Goal: Task Accomplishment & Management: Use online tool/utility

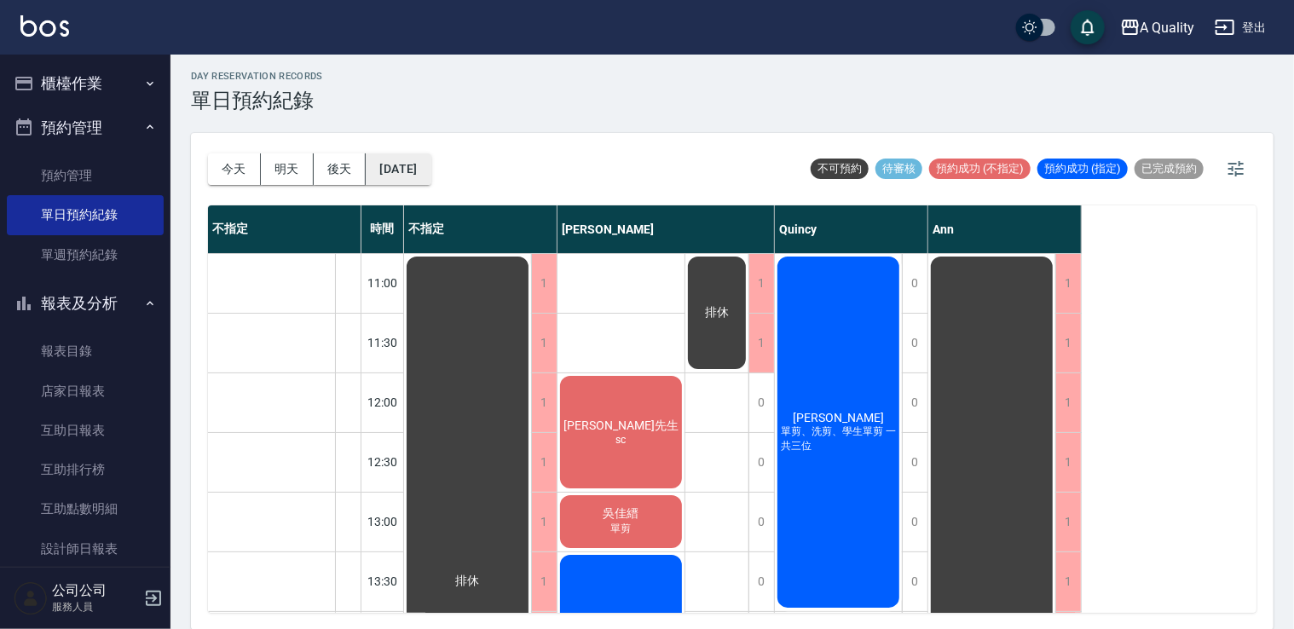
scroll to position [130, 0]
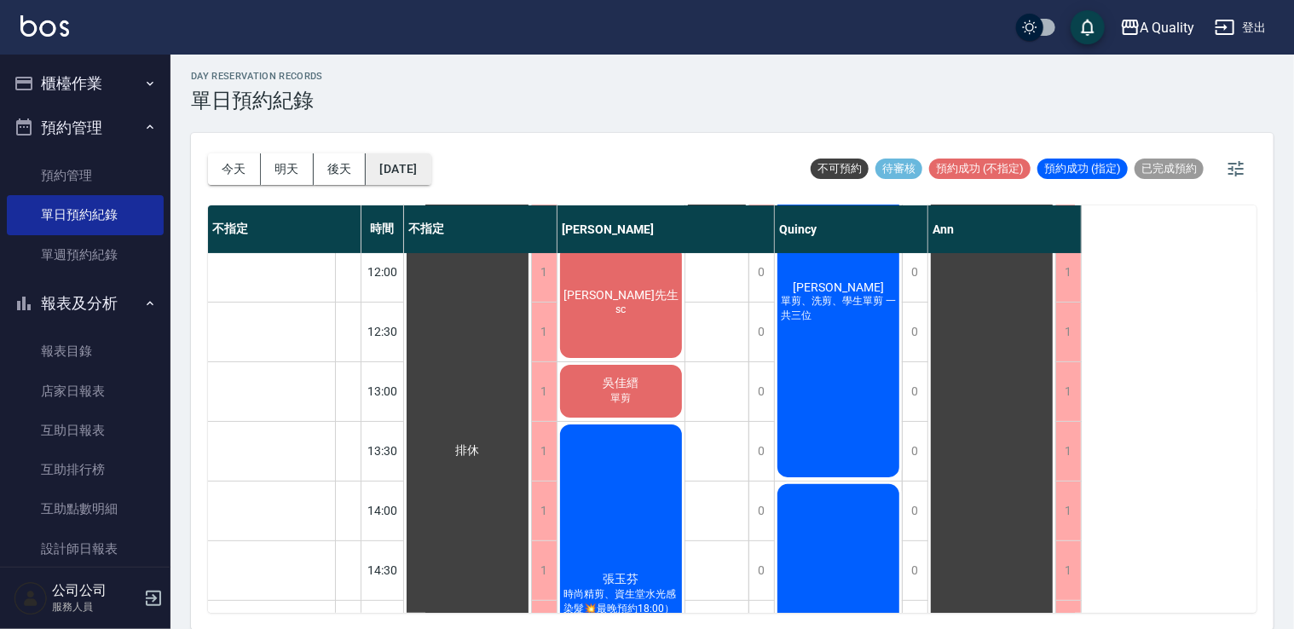
click at [414, 165] on button "[DATE]" at bounding box center [398, 169] width 65 height 32
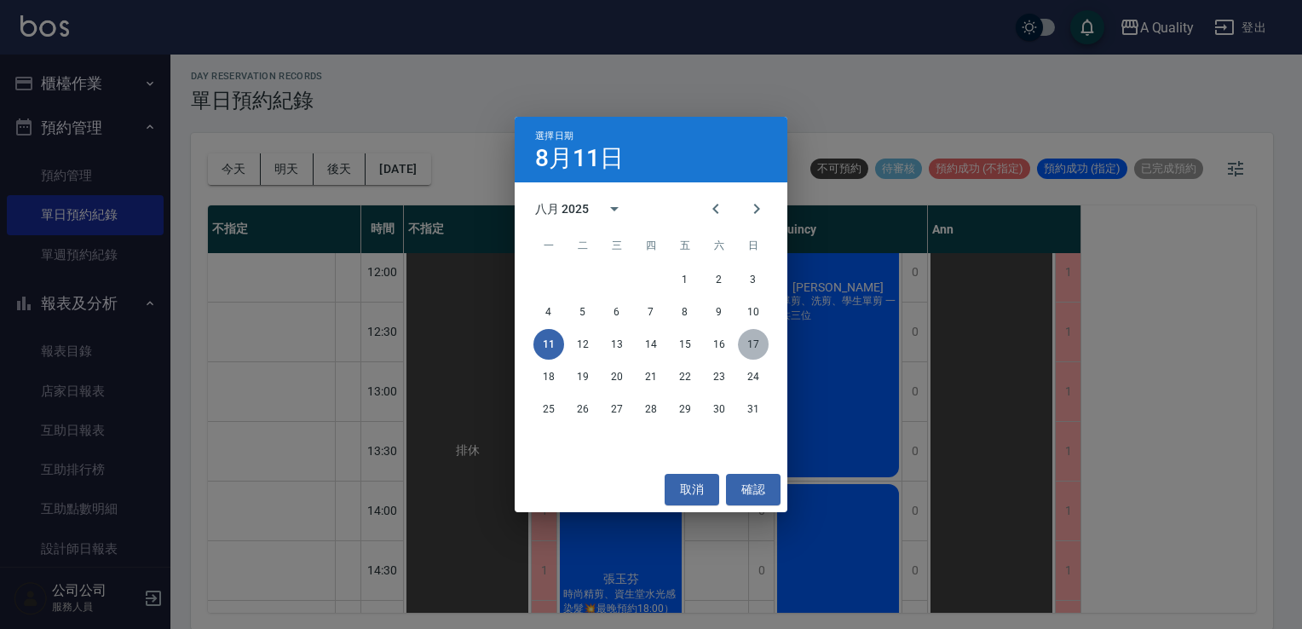
click at [747, 342] on button "17" at bounding box center [753, 344] width 31 height 31
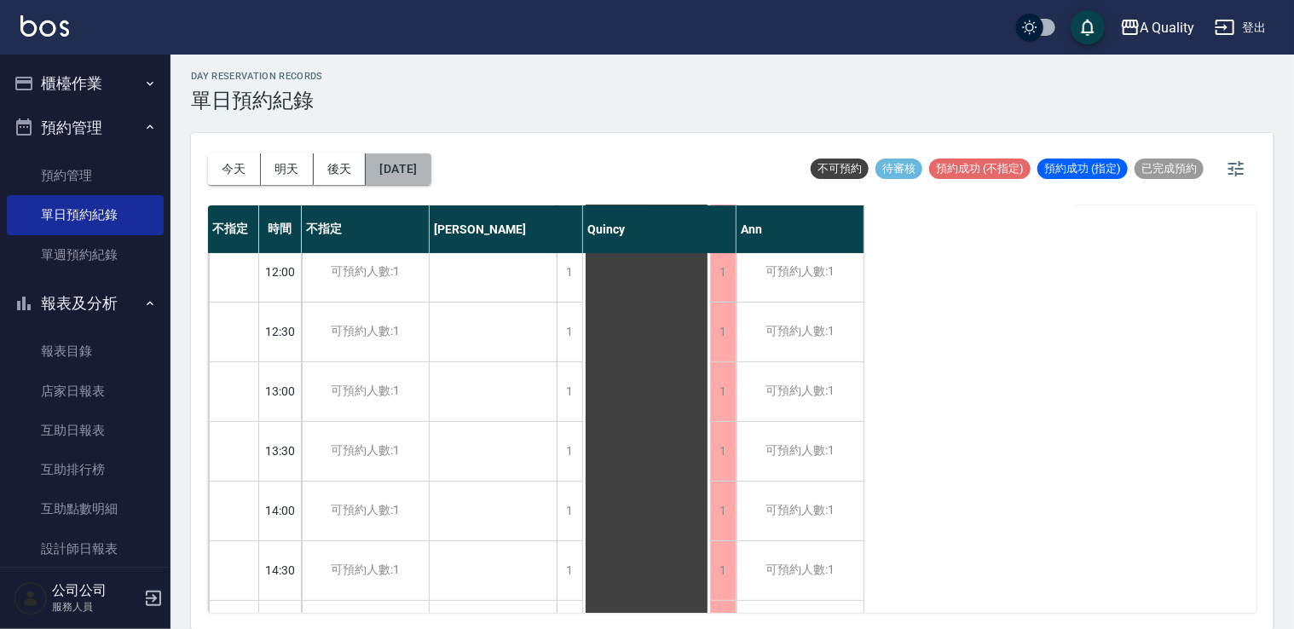
click at [423, 176] on button "2025/08/17" at bounding box center [398, 169] width 65 height 32
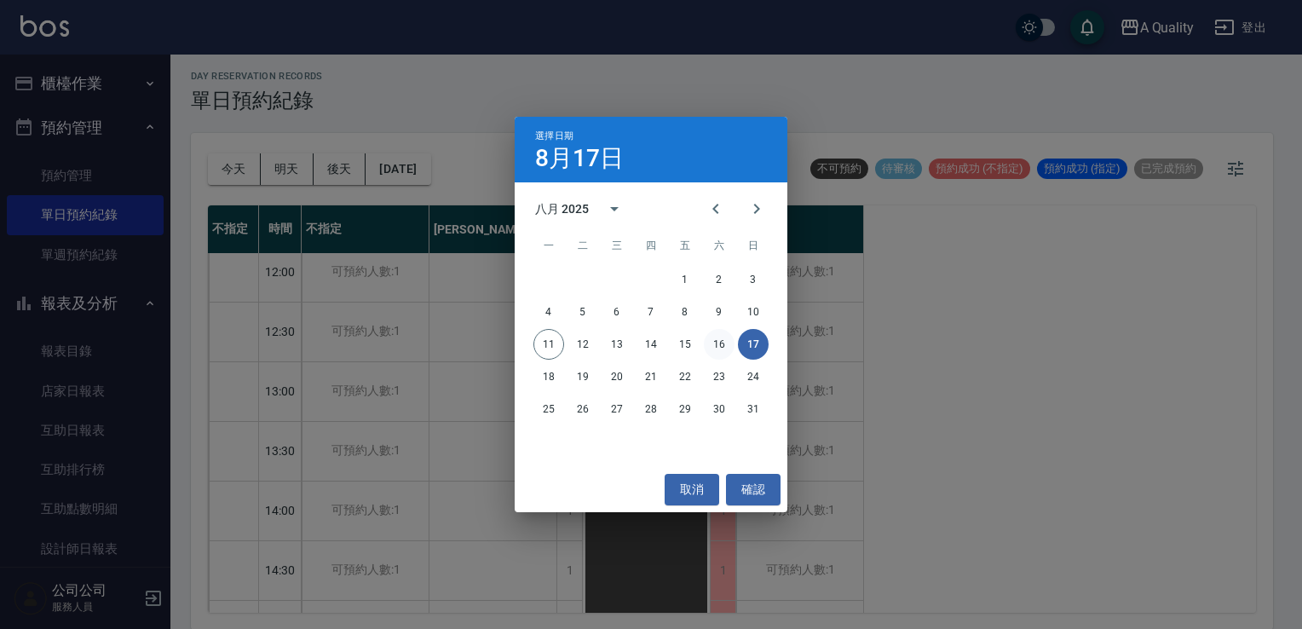
click at [713, 335] on button "16" at bounding box center [719, 344] width 31 height 31
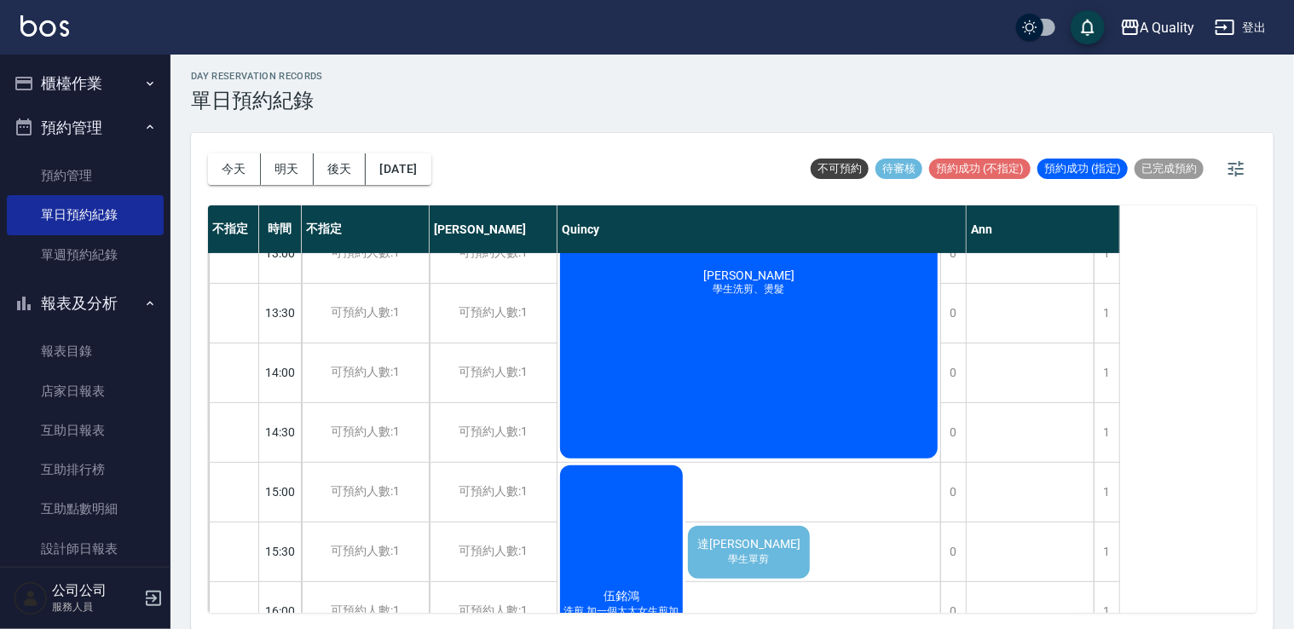
scroll to position [426, 0]
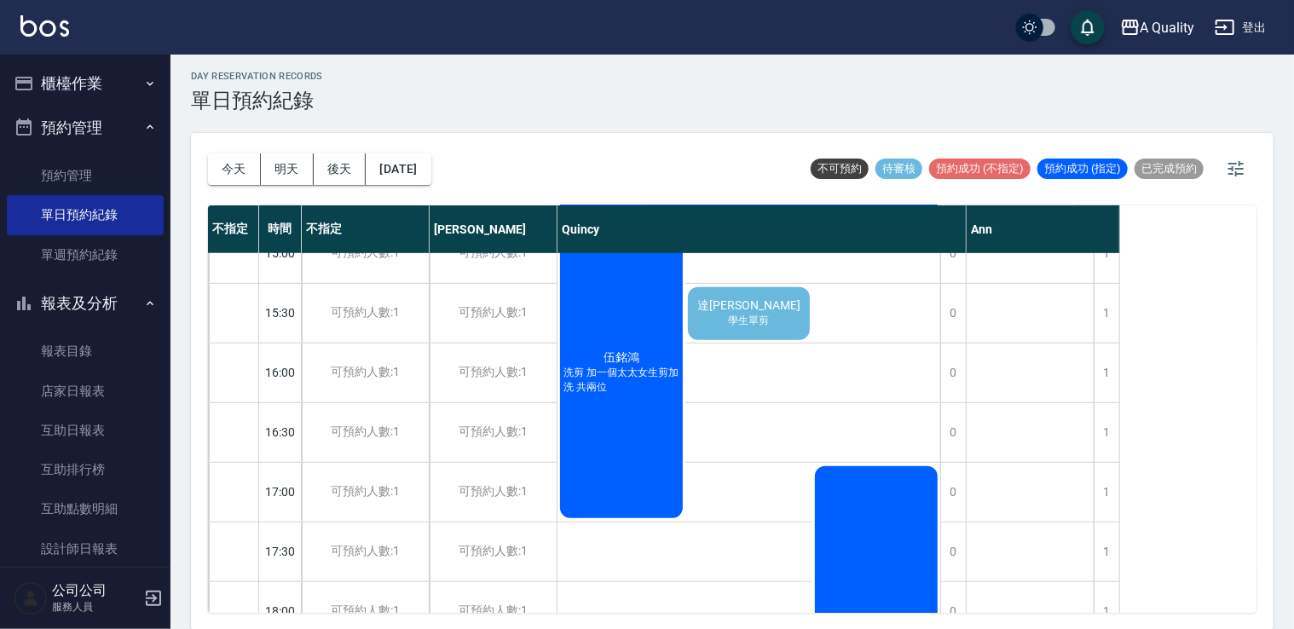
click at [748, 405] on div "伍銘鴻 洗剪 加一個太太女生剪加洗 共兩位 達晉婷 學生單剪 藝曉軒 燙髮兩位$2240" at bounding box center [748, 581] width 383 height 715
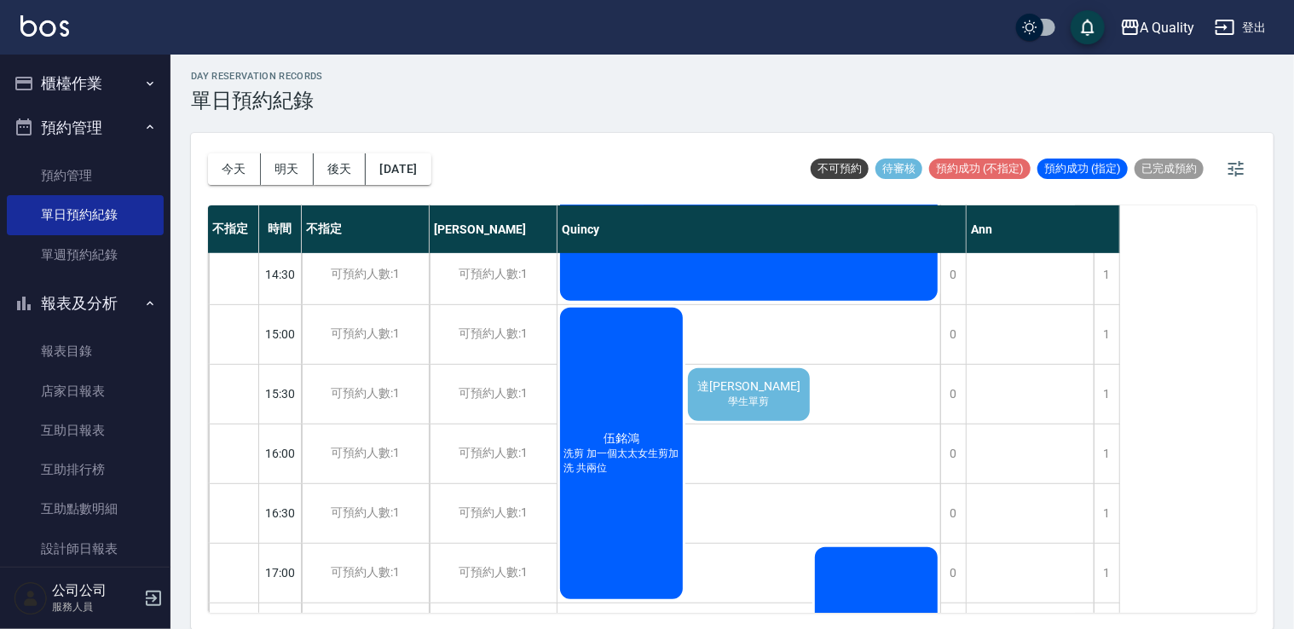
scroll to position [511, 0]
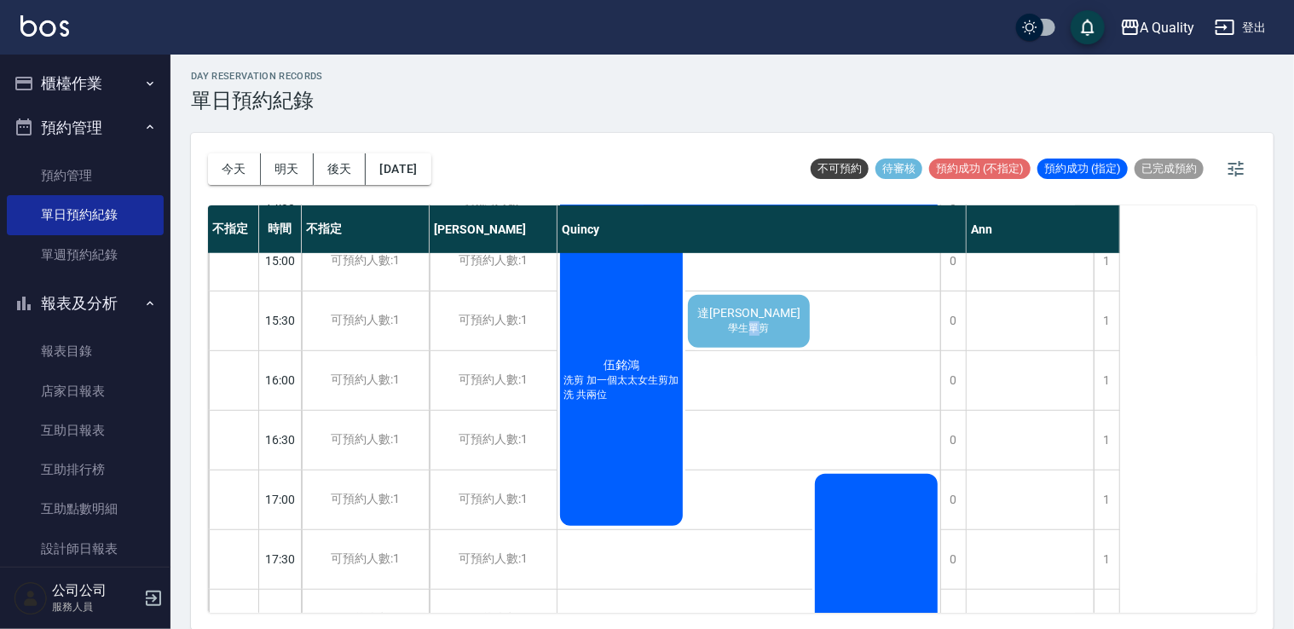
click at [748, 405] on div "伍銘鴻 洗剪 加一個太太女生剪加洗 共兩位 達晉婷 學生單剪 藝曉軒 燙髮兩位$2240" at bounding box center [748, 589] width 383 height 715
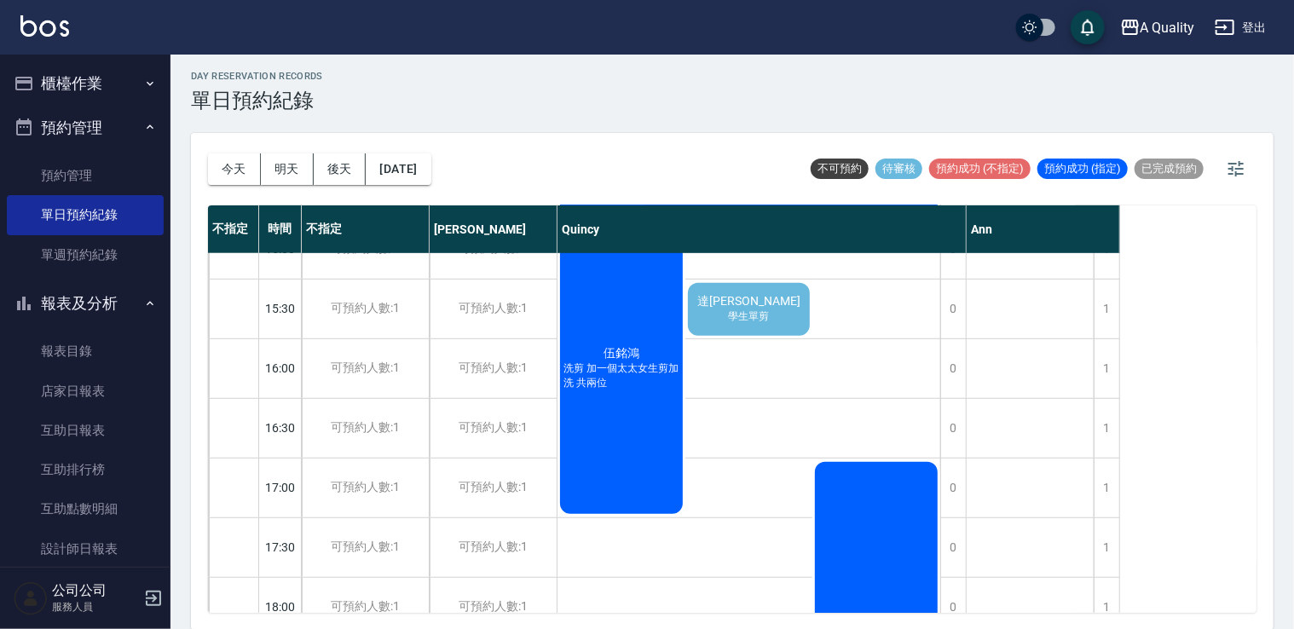
drag, startPoint x: 748, startPoint y: 405, endPoint x: 718, endPoint y: 426, distance: 36.7
click at [712, 425] on div "伍銘鴻 洗剪 加一個太太女生剪加洗 共兩位 達晉婷 學生單剪 藝曉軒 燙髮兩位$2240" at bounding box center [748, 577] width 383 height 715
click at [728, 329] on div "達晉婷 學生單剪" at bounding box center [749, 309] width 128 height 58
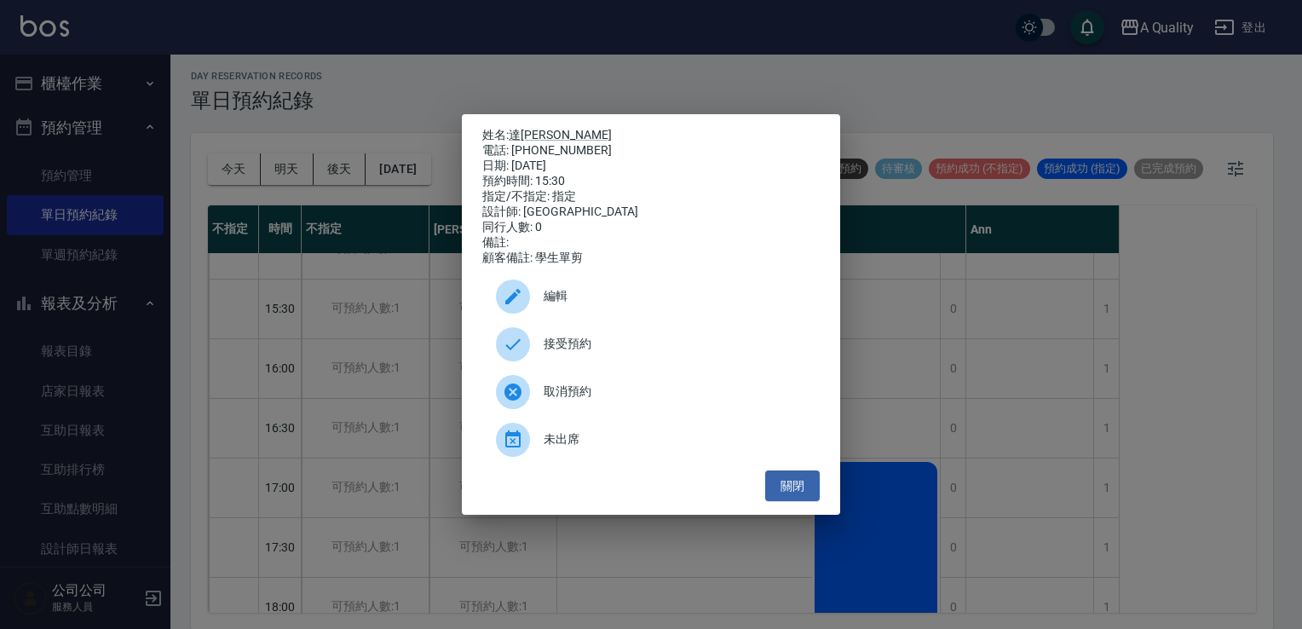
click at [644, 394] on span "取消預約" at bounding box center [675, 392] width 262 height 18
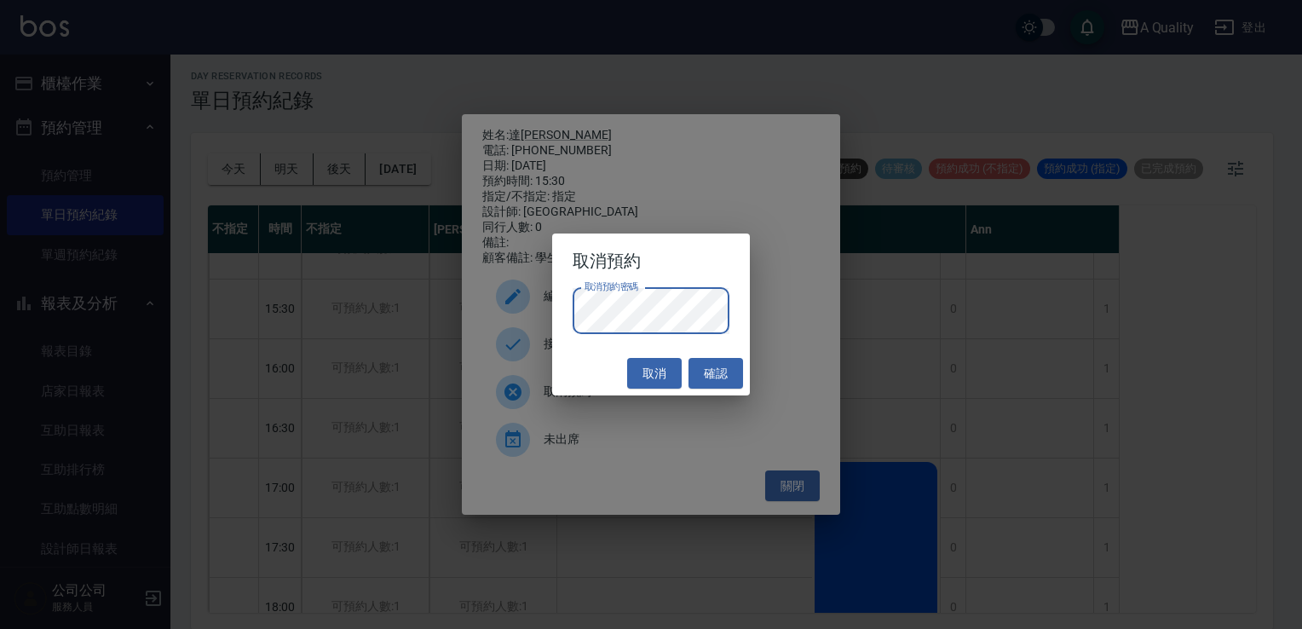
click at [724, 256] on h2 "取消預約" at bounding box center [651, 261] width 199 height 55
drag, startPoint x: 669, startPoint y: 373, endPoint x: 742, endPoint y: 378, distance: 73.5
click at [742, 378] on div "取消 確認" at bounding box center [651, 373] width 199 height 45
click at [724, 371] on button "確認" at bounding box center [716, 374] width 55 height 32
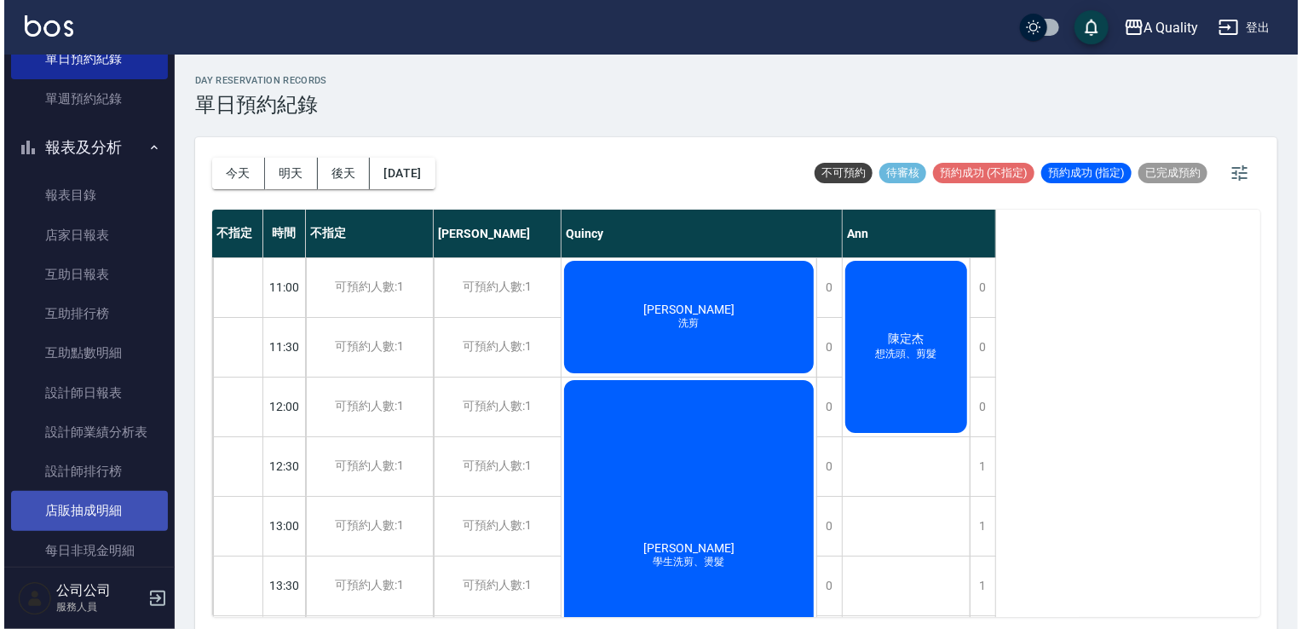
scroll to position [170, 0]
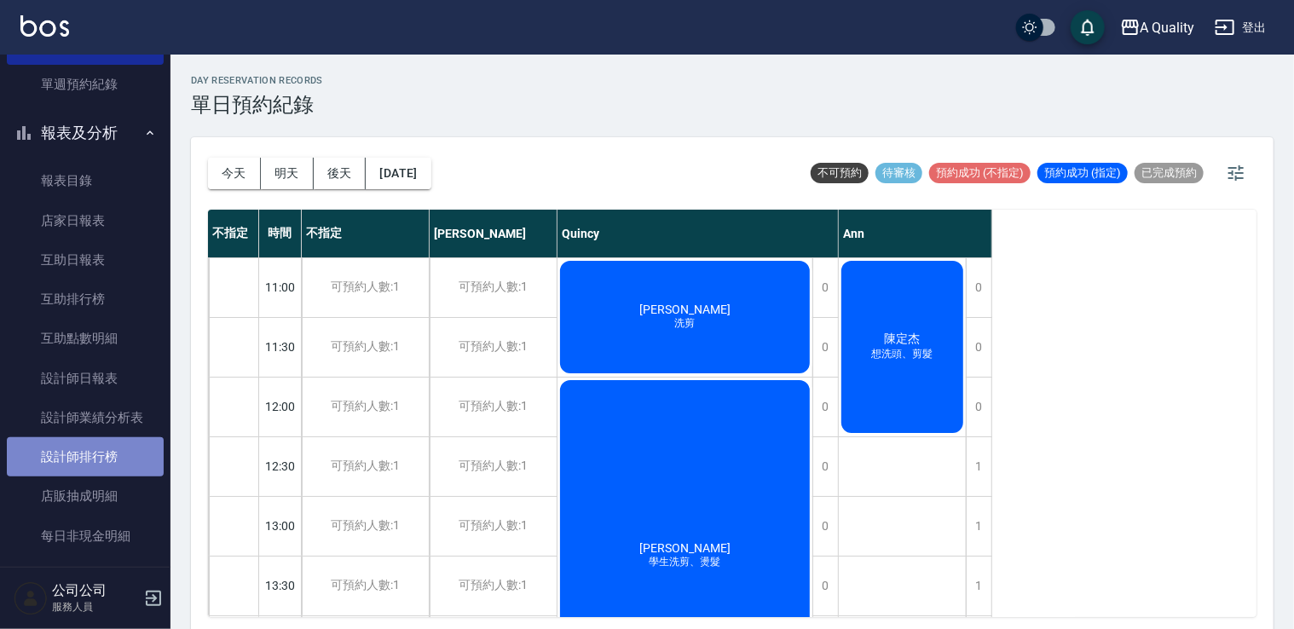
click at [113, 465] on link "設計師排行榜" at bounding box center [85, 456] width 157 height 39
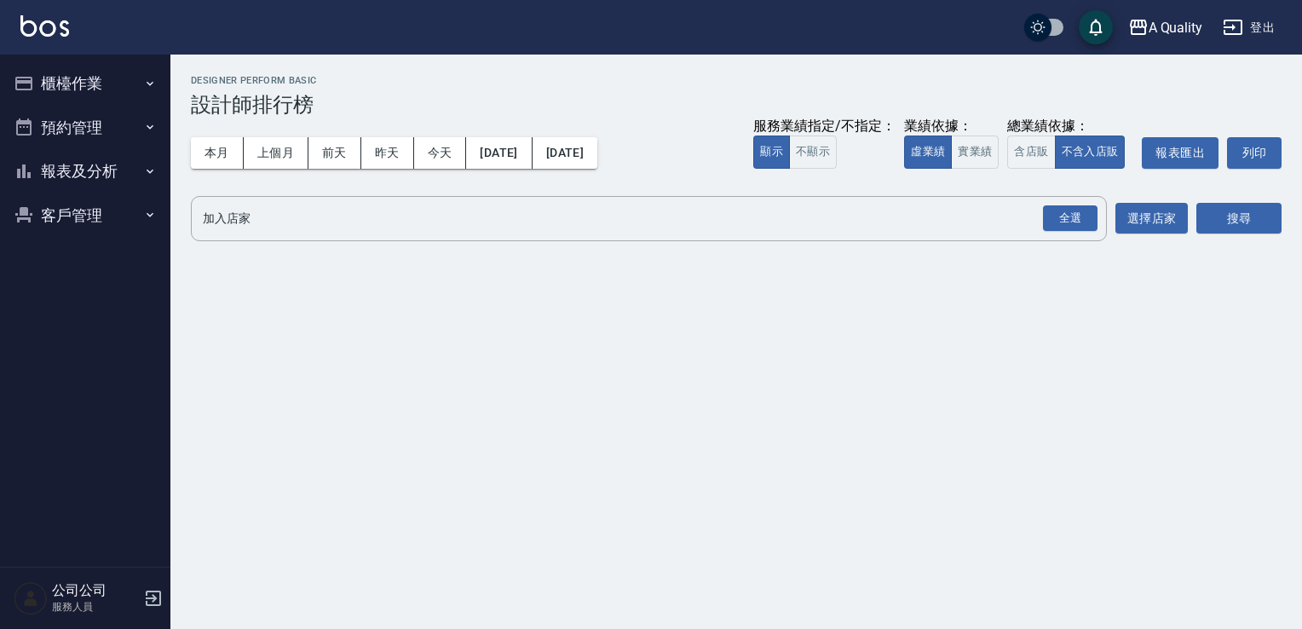
click at [63, 122] on button "預約管理" at bounding box center [85, 128] width 157 height 44
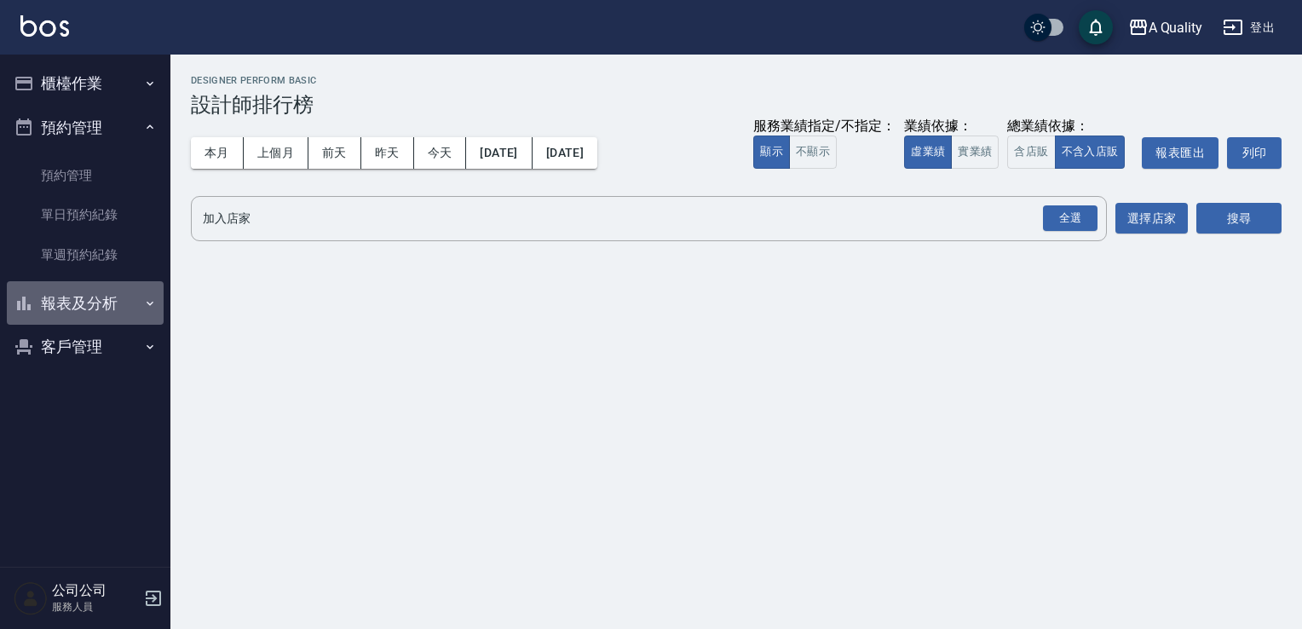
drag, startPoint x: 88, startPoint y: 282, endPoint x: 92, endPoint y: 302, distance: 20.1
click at [89, 293] on button "報表及分析" at bounding box center [85, 303] width 157 height 44
click at [92, 302] on button "報表及分析" at bounding box center [85, 303] width 157 height 44
click at [94, 311] on button "報表及分析" at bounding box center [85, 303] width 157 height 44
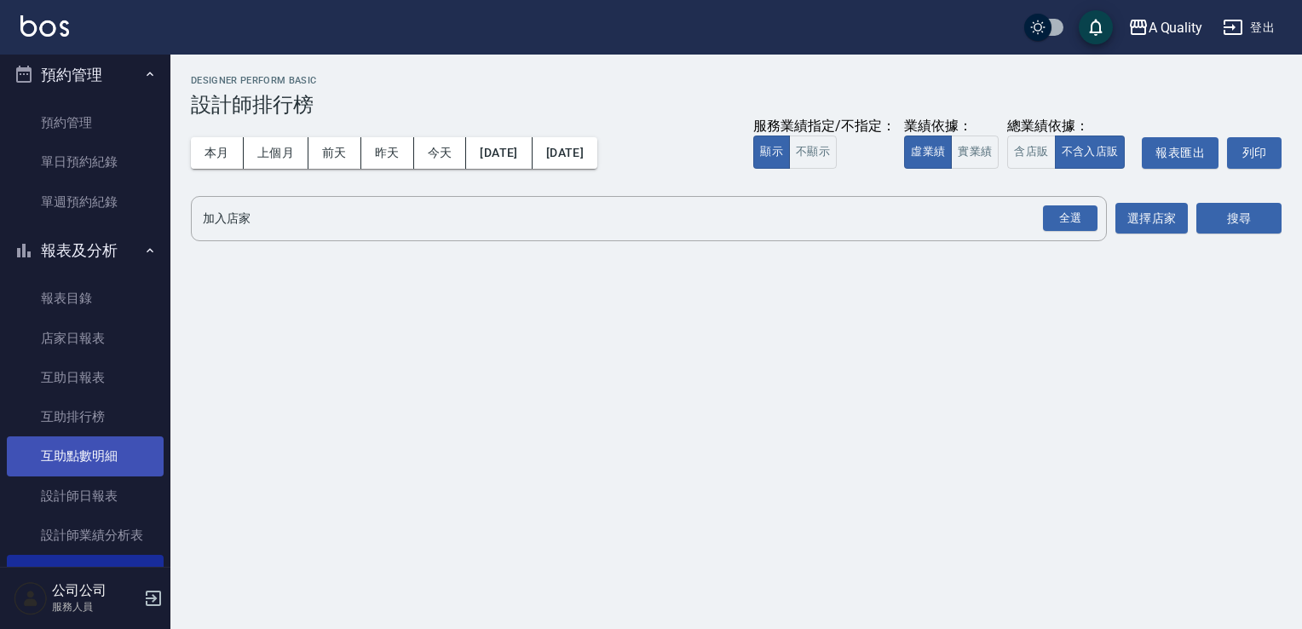
scroll to position [170, 0]
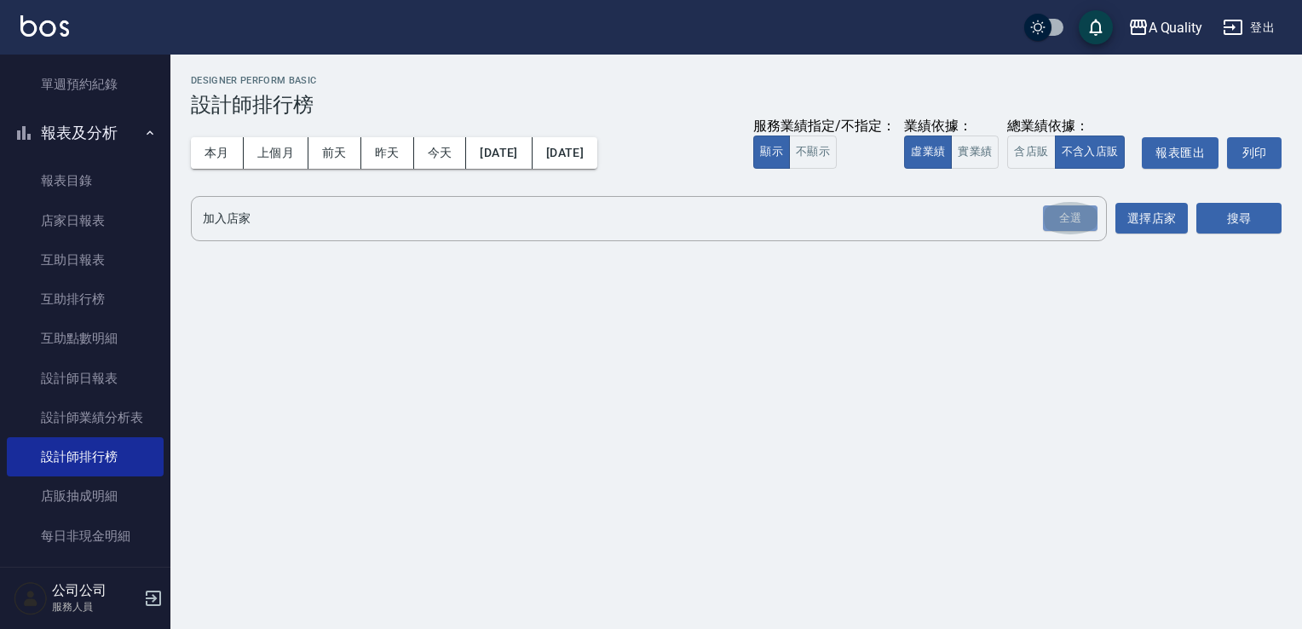
drag, startPoint x: 1062, startPoint y: 206, endPoint x: 1189, endPoint y: 217, distance: 127.5
click at [1062, 205] on div "全選" at bounding box center [1070, 218] width 55 height 26
click at [1271, 216] on button "搜尋" at bounding box center [1239, 220] width 85 height 32
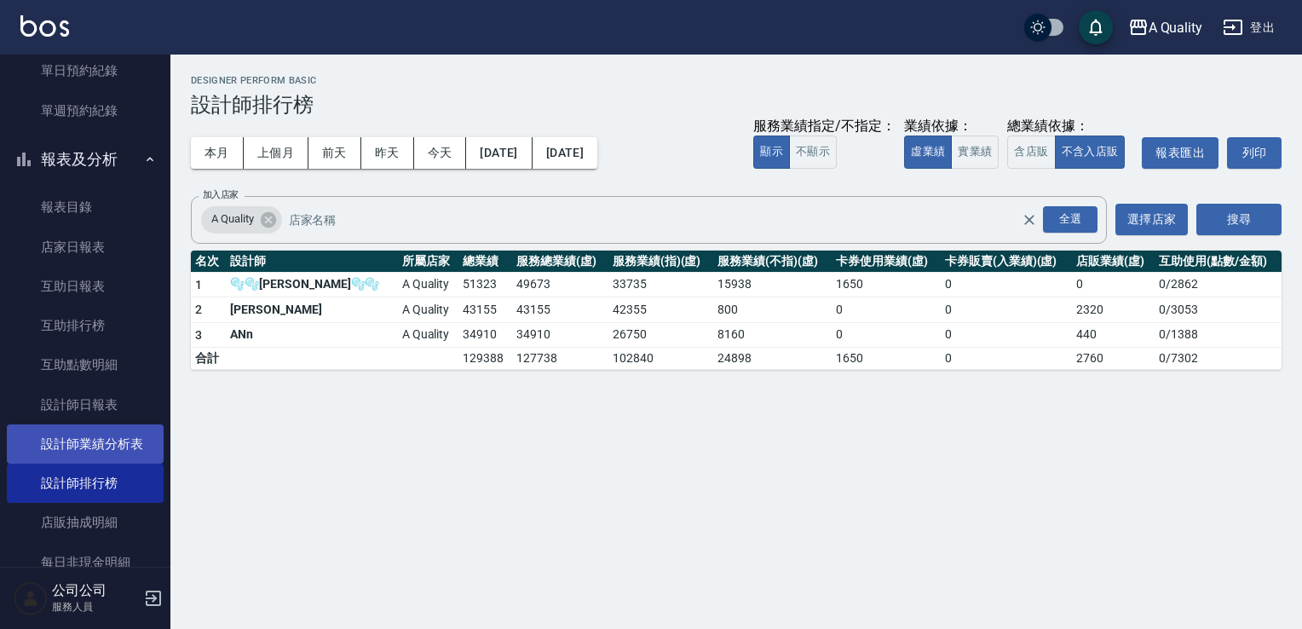
scroll to position [0, 0]
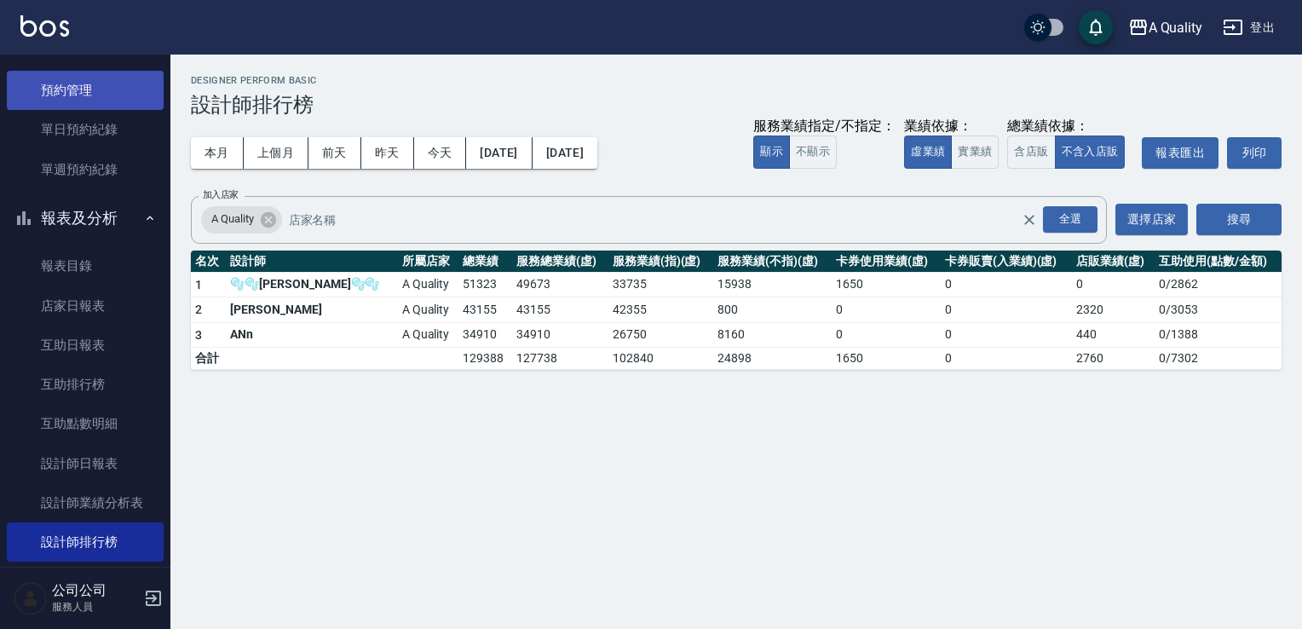
click at [92, 131] on link "單日預約紀錄" at bounding box center [85, 129] width 157 height 39
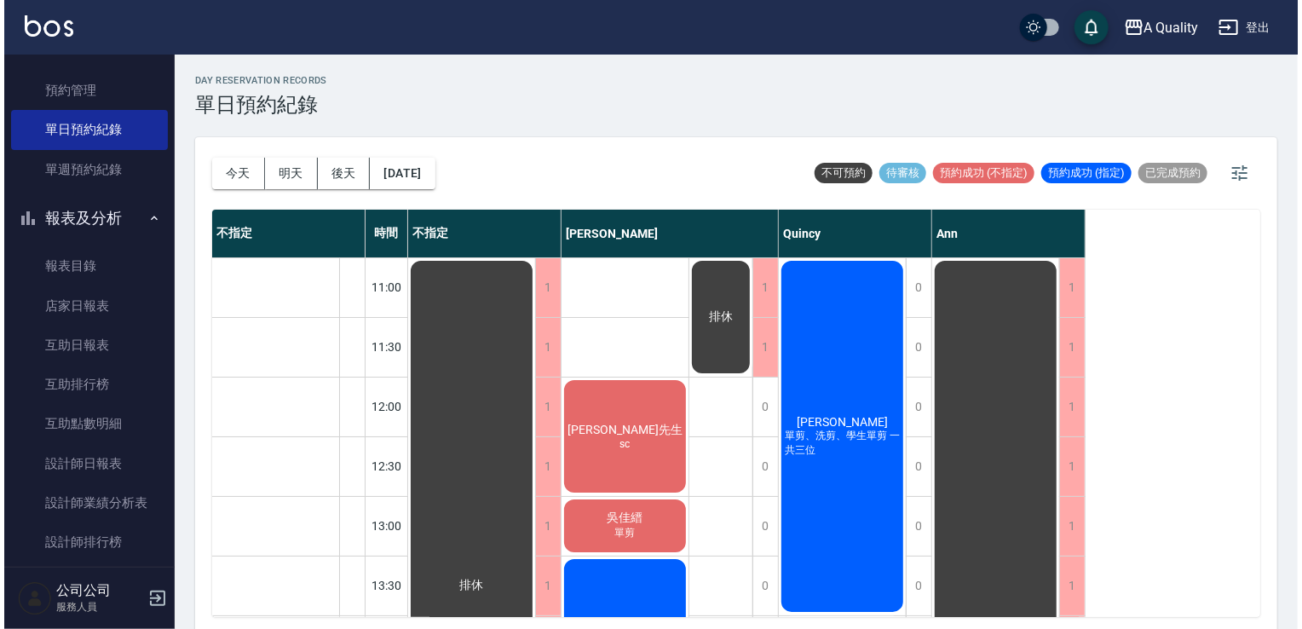
scroll to position [85, 0]
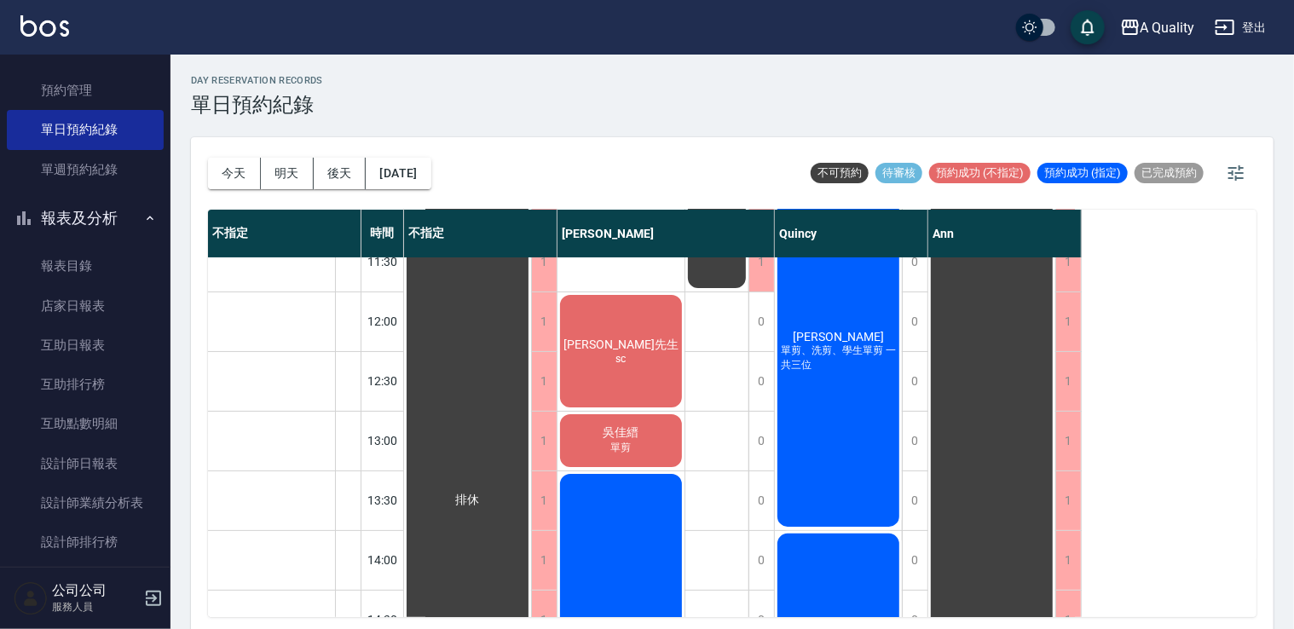
click at [531, 379] on div "Yuri李 單剪、洗剪、學生單剪 一共三位" at bounding box center [467, 500] width 127 height 655
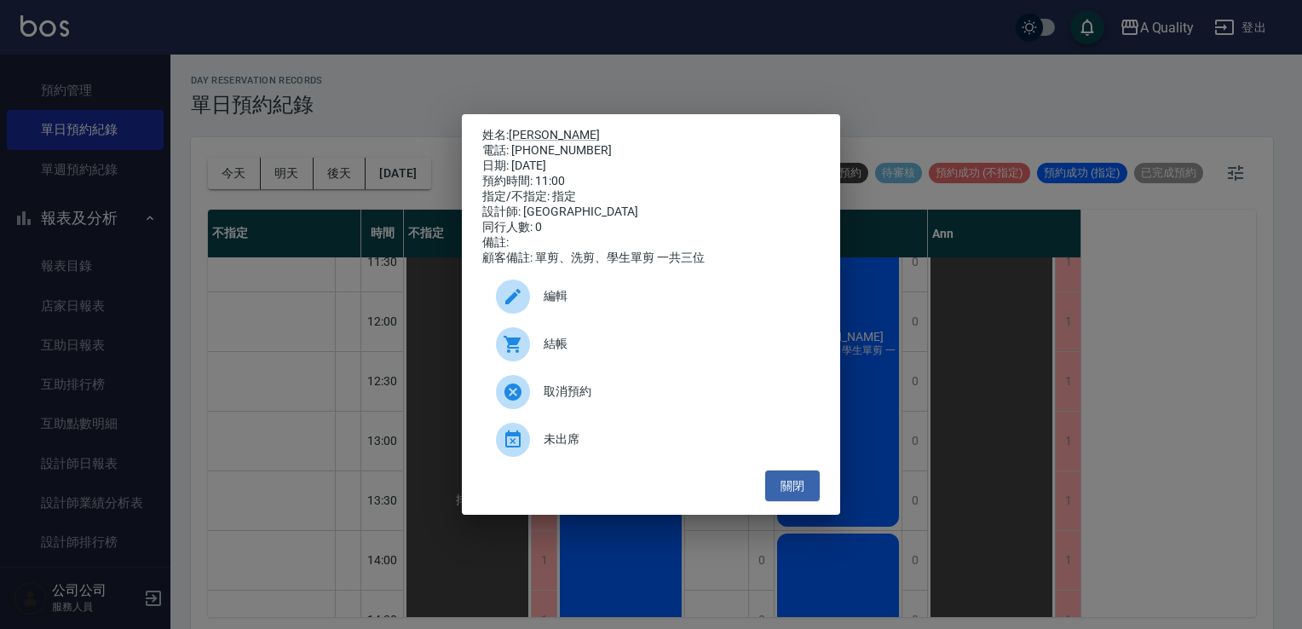
click at [518, 339] on div at bounding box center [513, 344] width 34 height 34
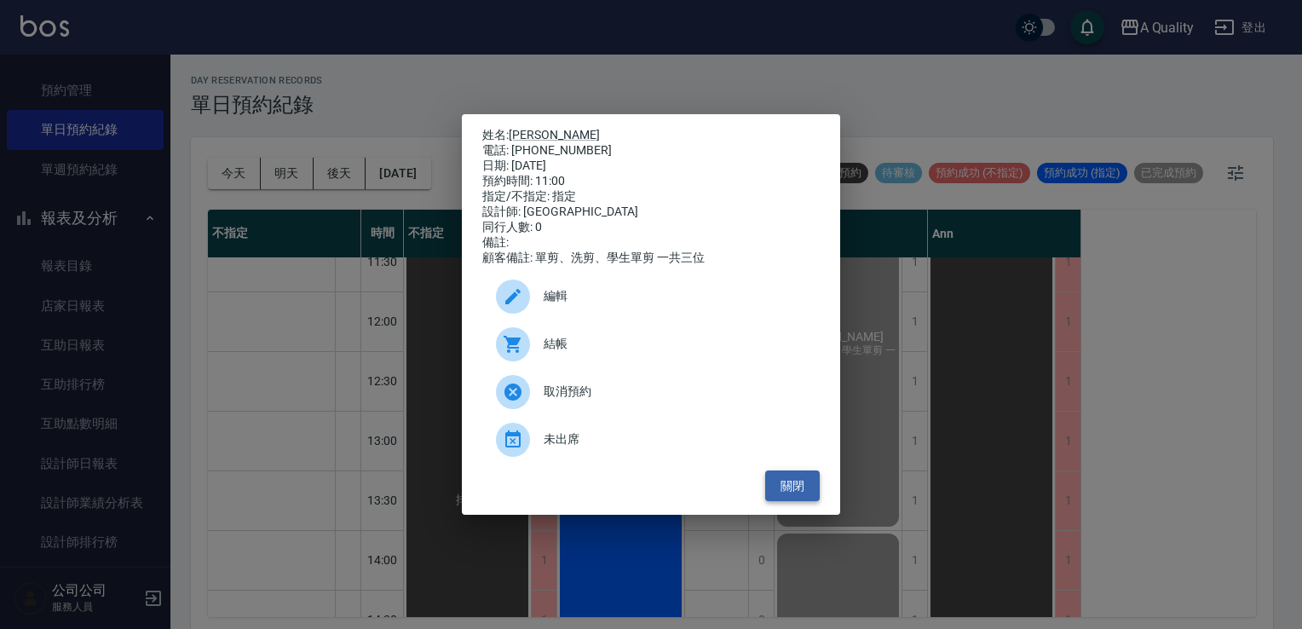
click at [798, 484] on button "關閉" at bounding box center [792, 486] width 55 height 32
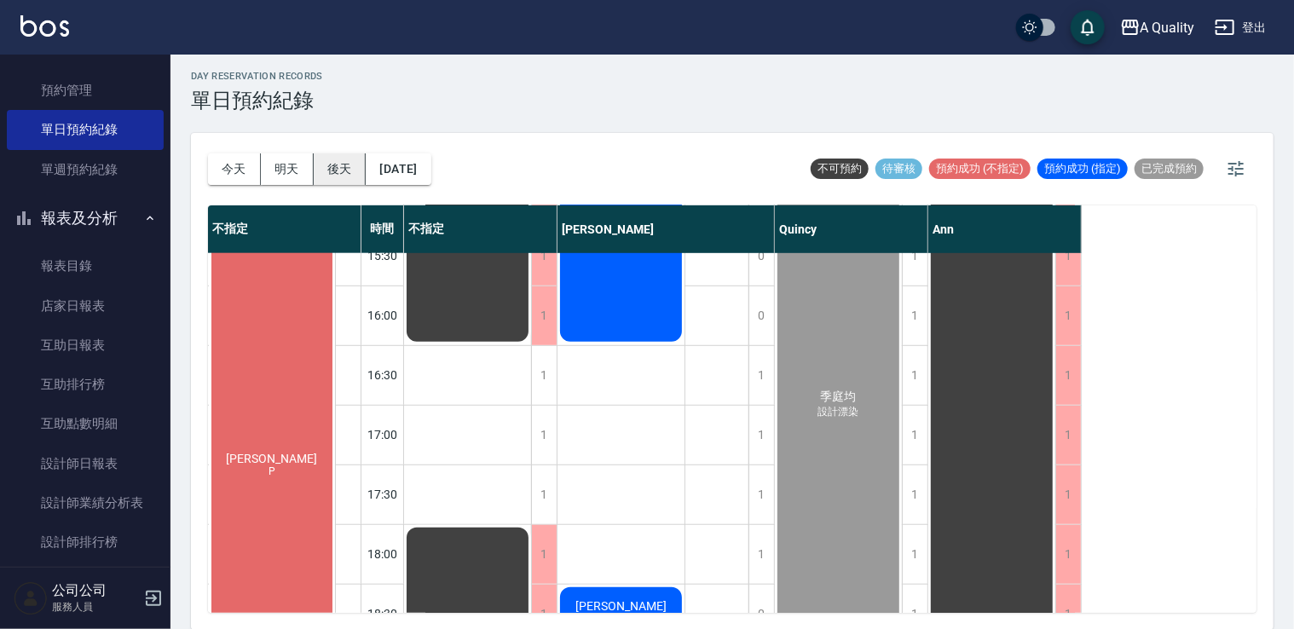
scroll to position [557, 0]
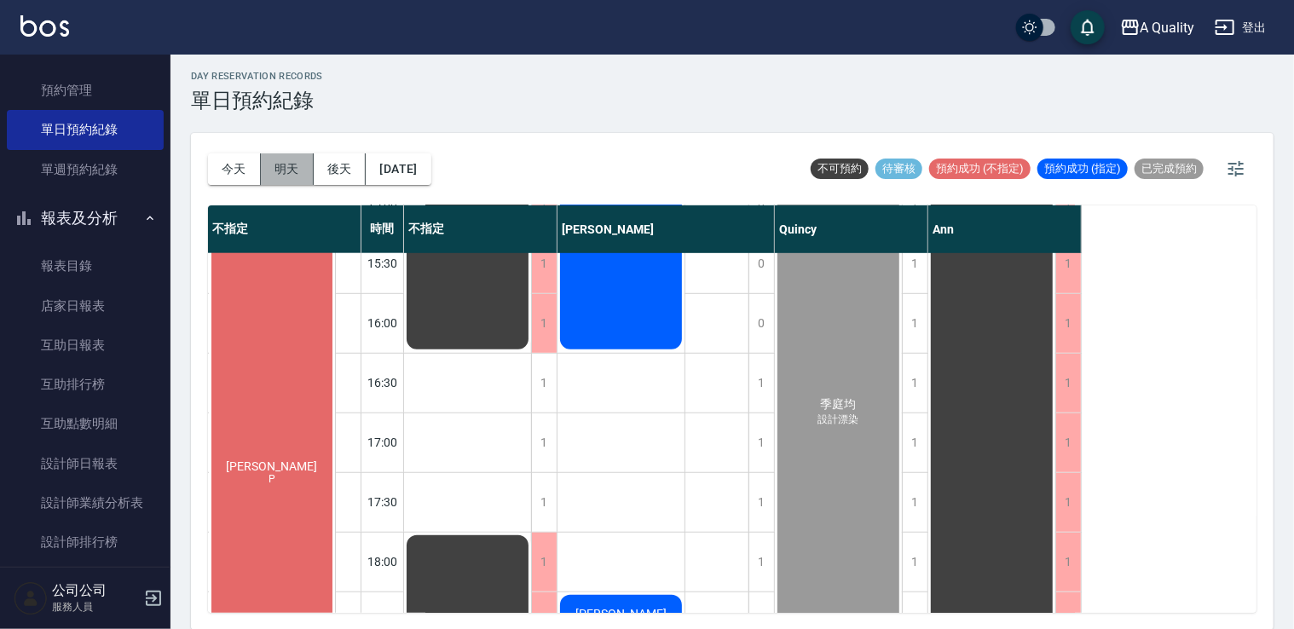
click at [290, 162] on button "明天" at bounding box center [287, 169] width 53 height 32
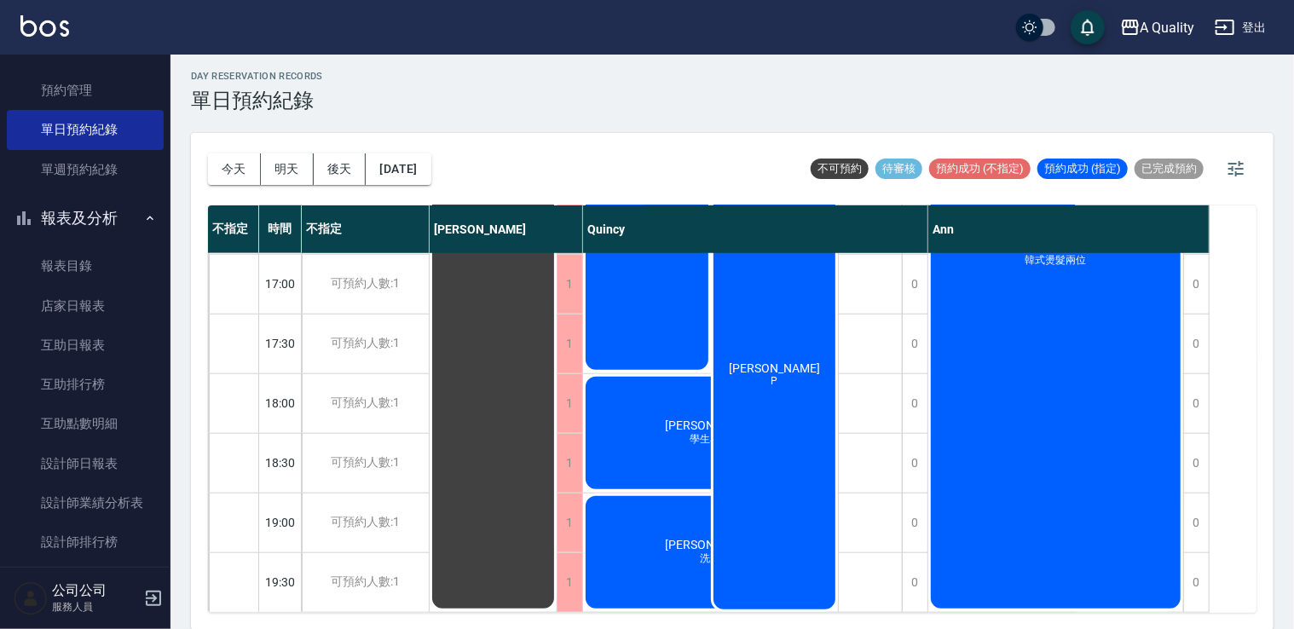
scroll to position [727, 0]
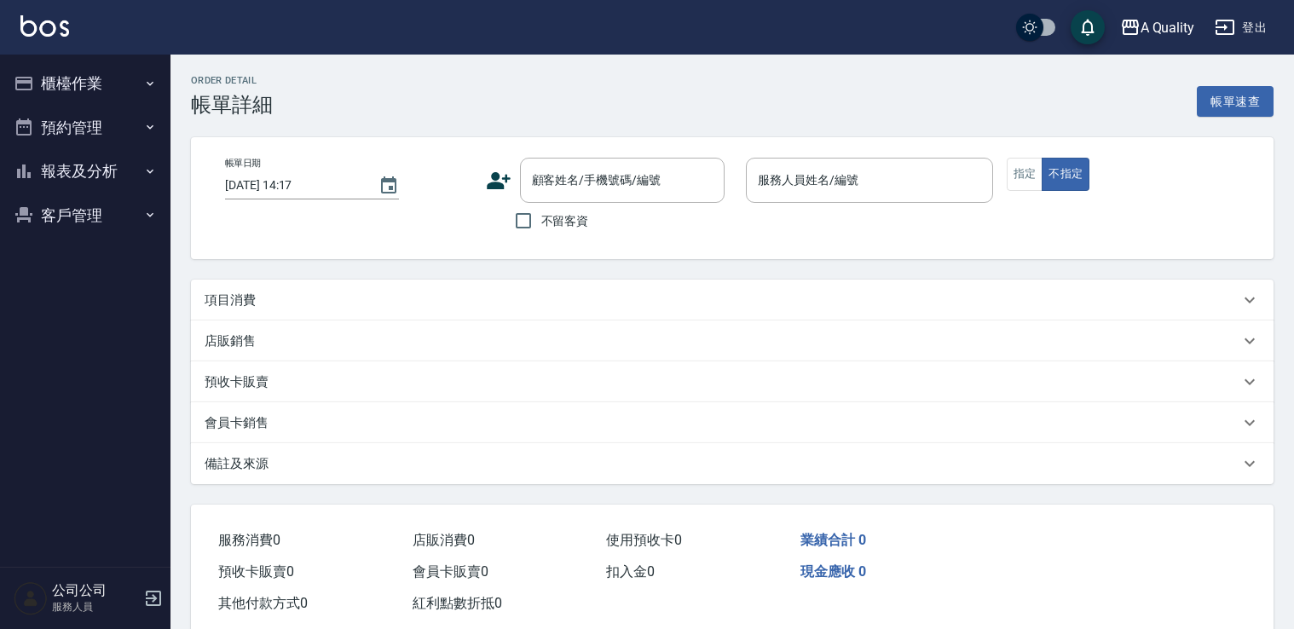
type input "[DATE] 11:00"
type input "Quincy(無代號)"
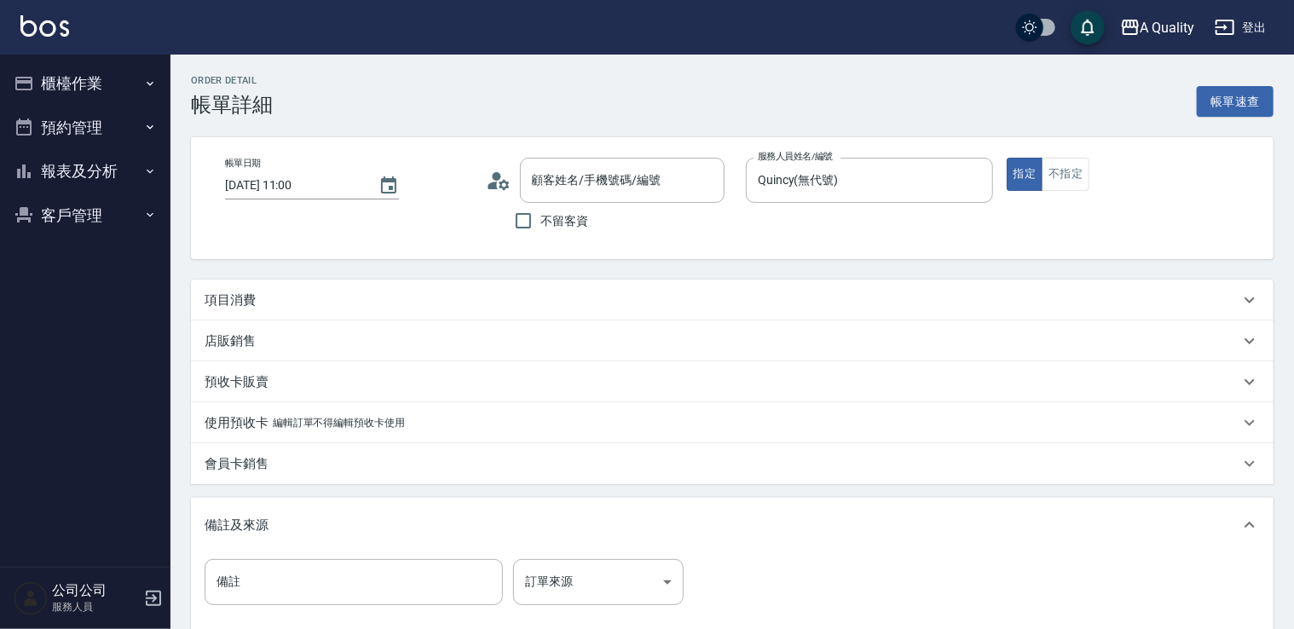
type input "Yuri李/0926383585/000108"
click at [282, 305] on div "項目消費" at bounding box center [722, 300] width 1035 height 18
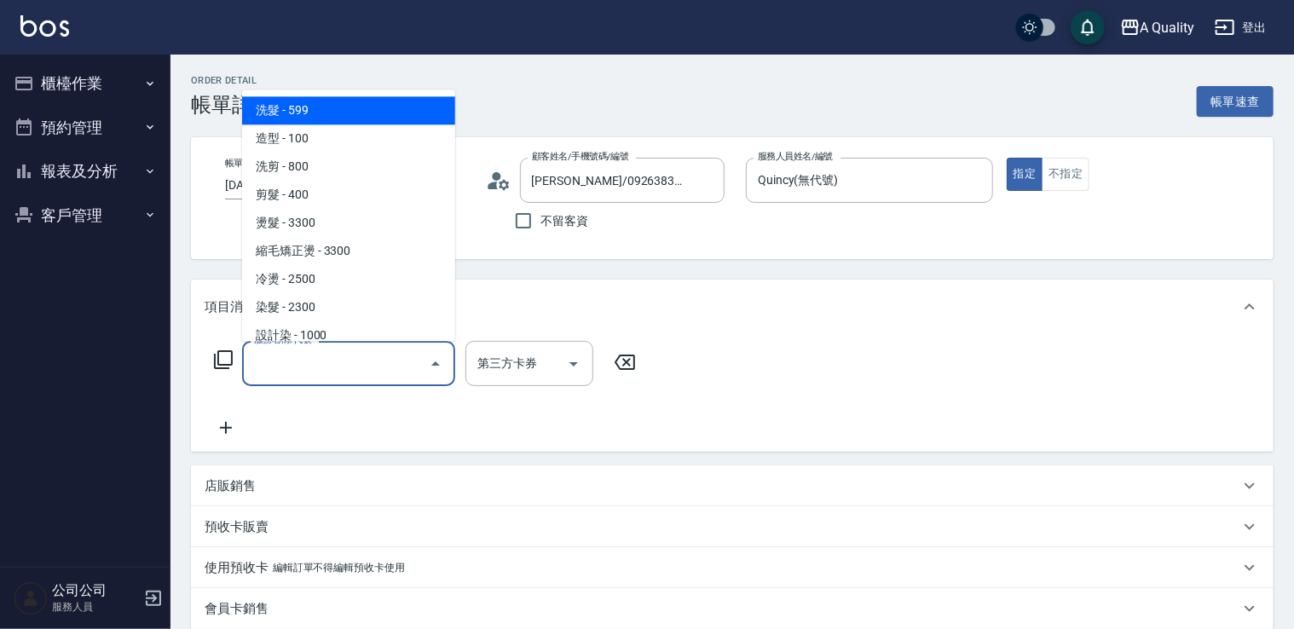
click at [325, 353] on input "服務名稱/代號" at bounding box center [336, 364] width 172 height 30
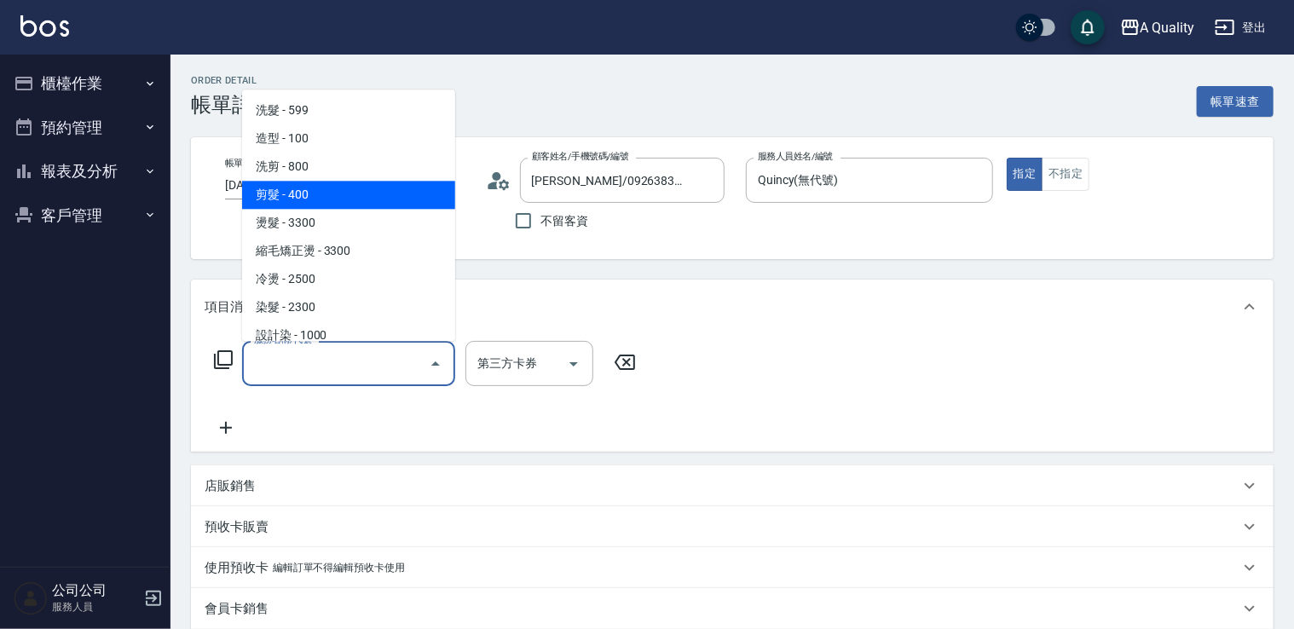
click at [320, 194] on span "剪髮 - 400" at bounding box center [348, 195] width 213 height 28
type input "剪髮(201)"
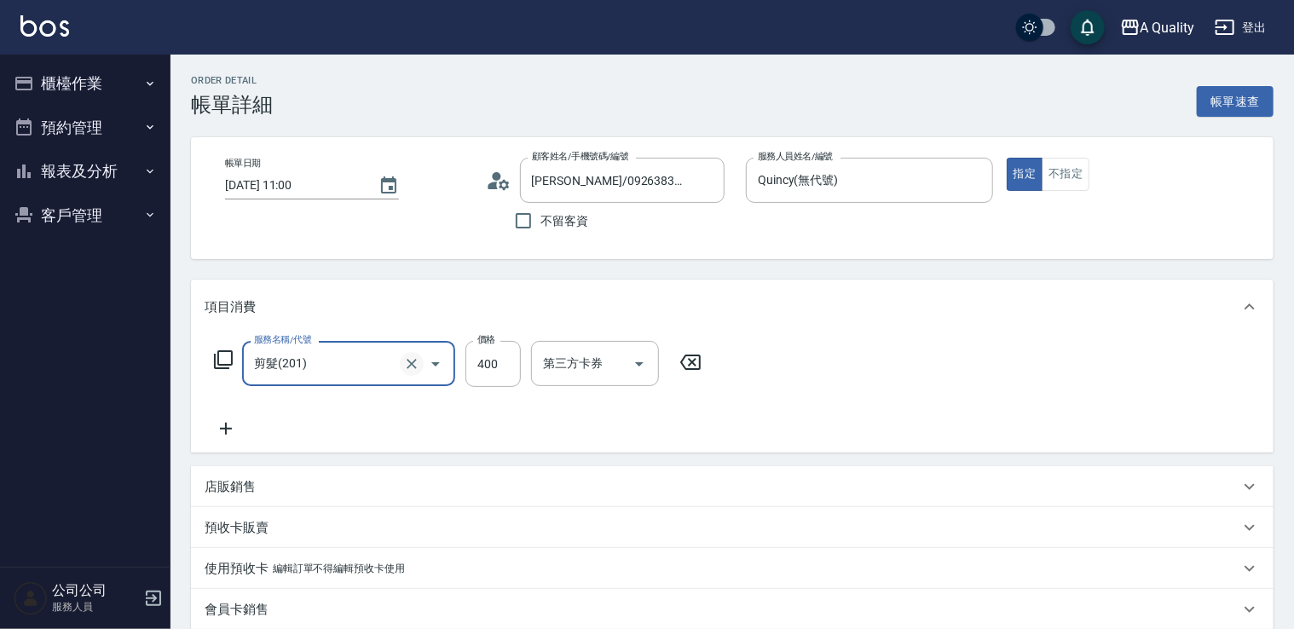
click at [415, 360] on icon "Clear" at bounding box center [412, 364] width 10 height 10
click at [438, 359] on icon "Open" at bounding box center [435, 364] width 20 height 20
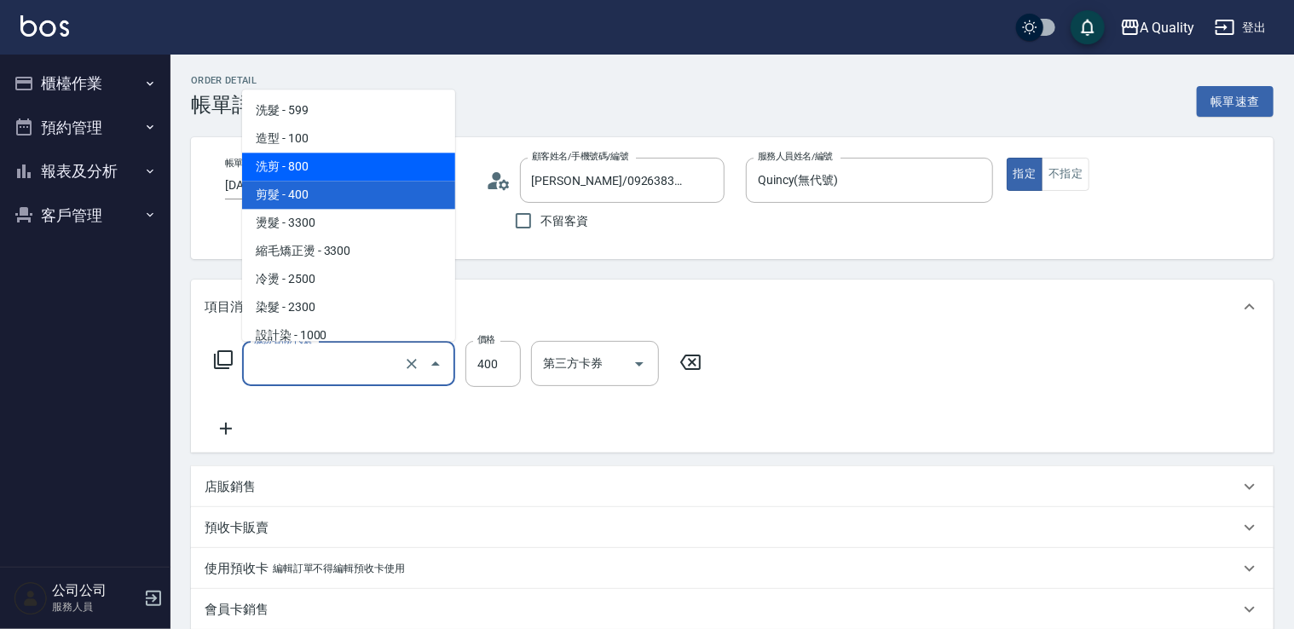
click at [338, 162] on span "洗剪 - 800" at bounding box center [348, 167] width 213 height 28
type input "洗剪(103)"
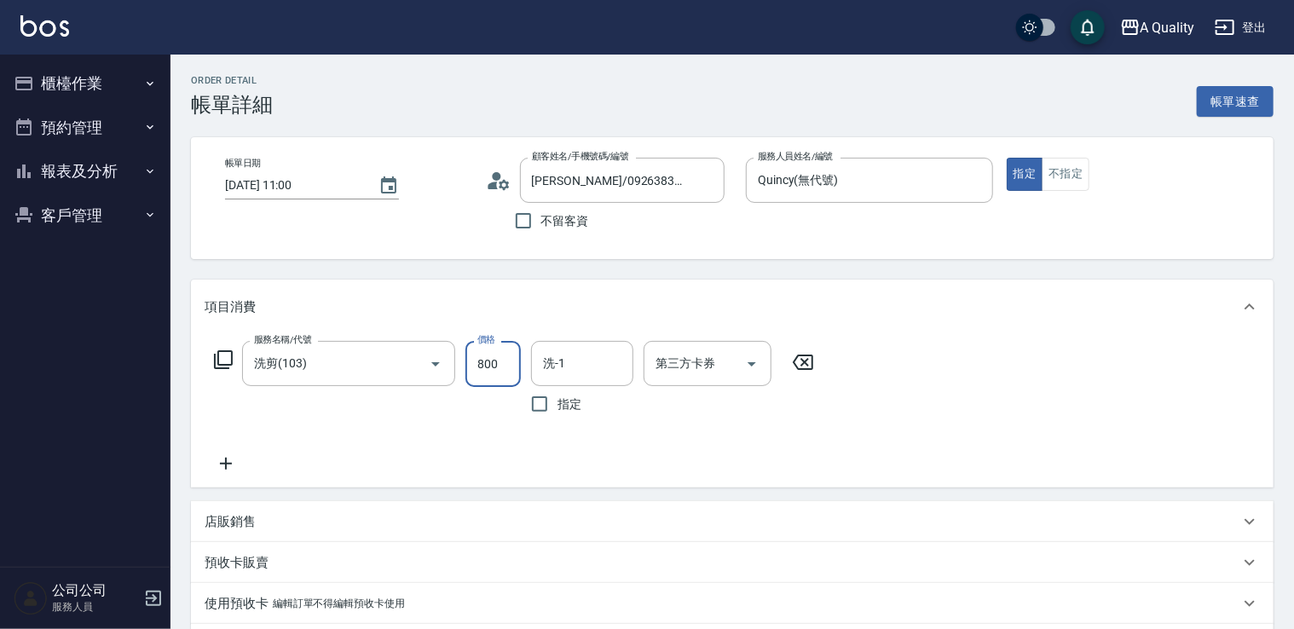
click at [505, 342] on input "800" at bounding box center [492, 364] width 55 height 46
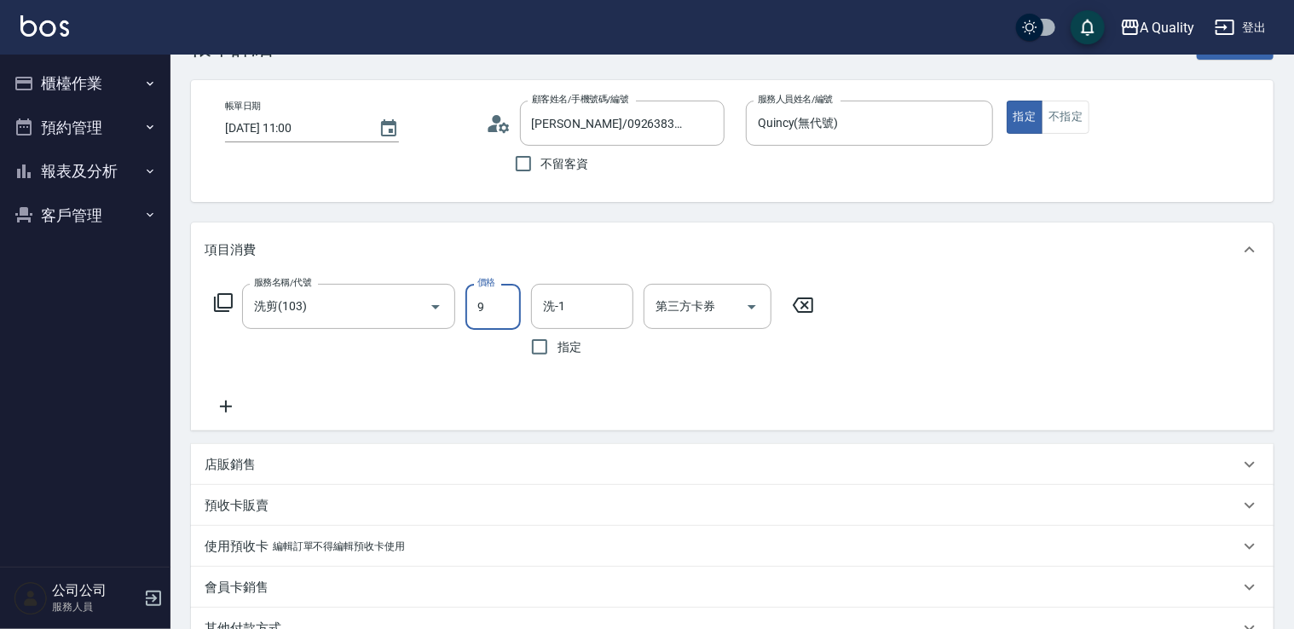
scroll to position [85, 0]
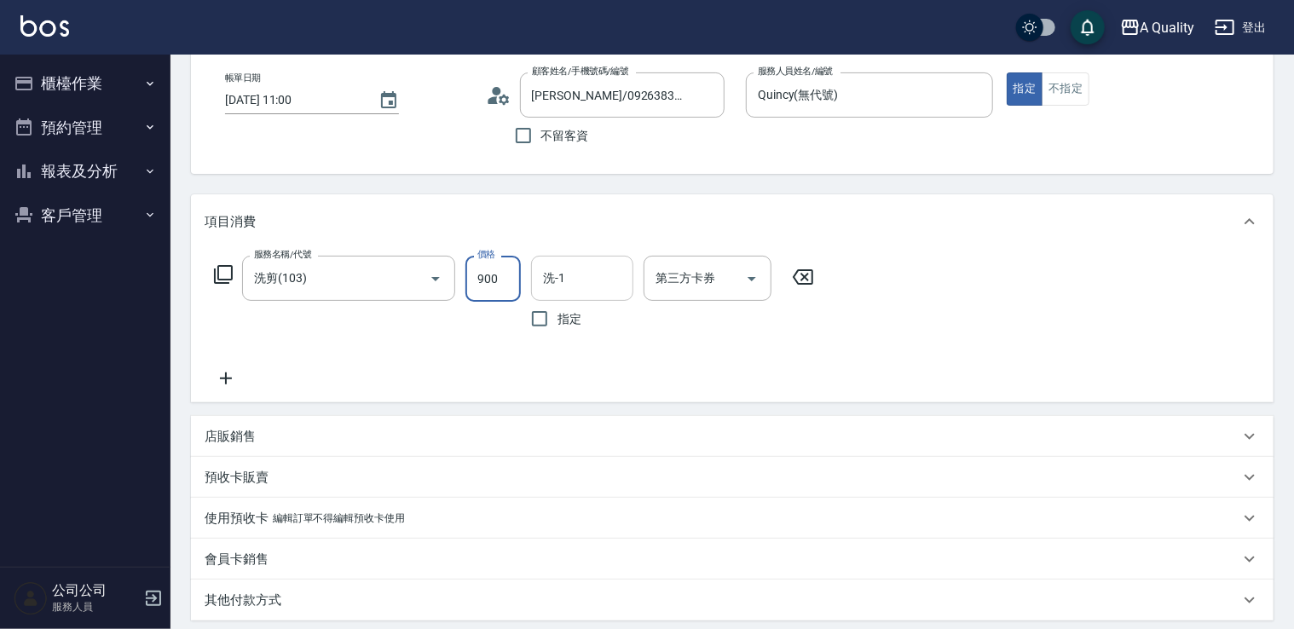
type input "900"
click at [593, 285] on input "洗-1" at bounding box center [582, 278] width 87 height 30
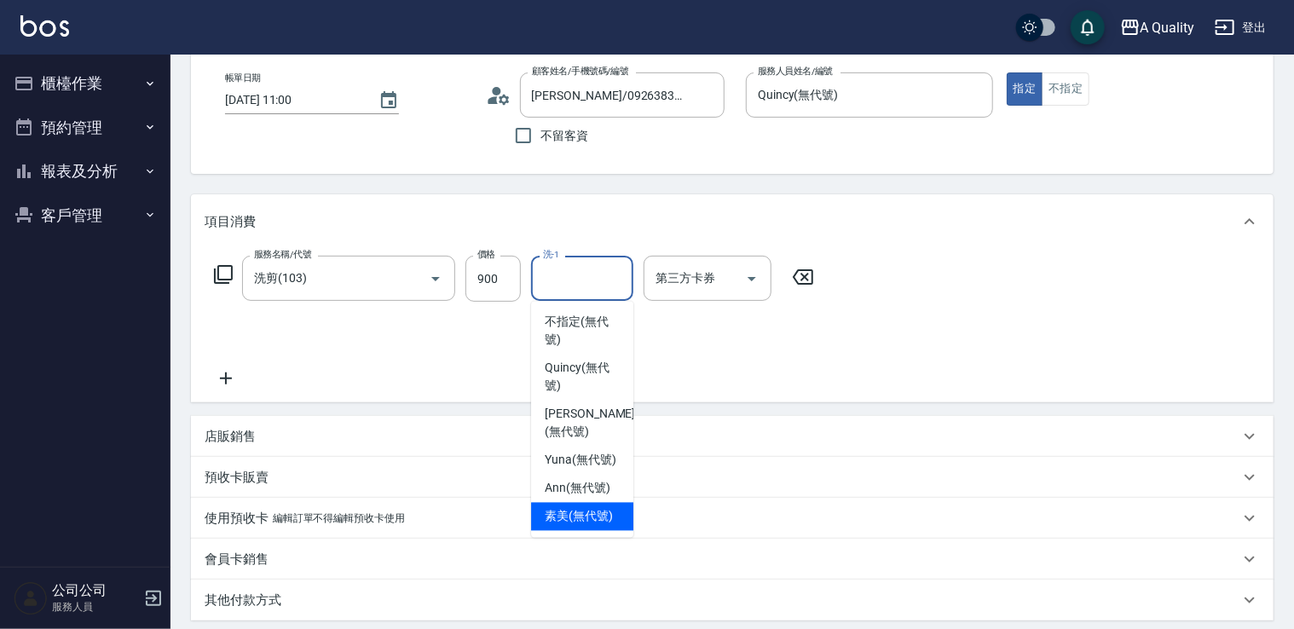
click at [609, 513] on span "素美 (無代號)" at bounding box center [579, 517] width 68 height 18
type input "素美(無代號)"
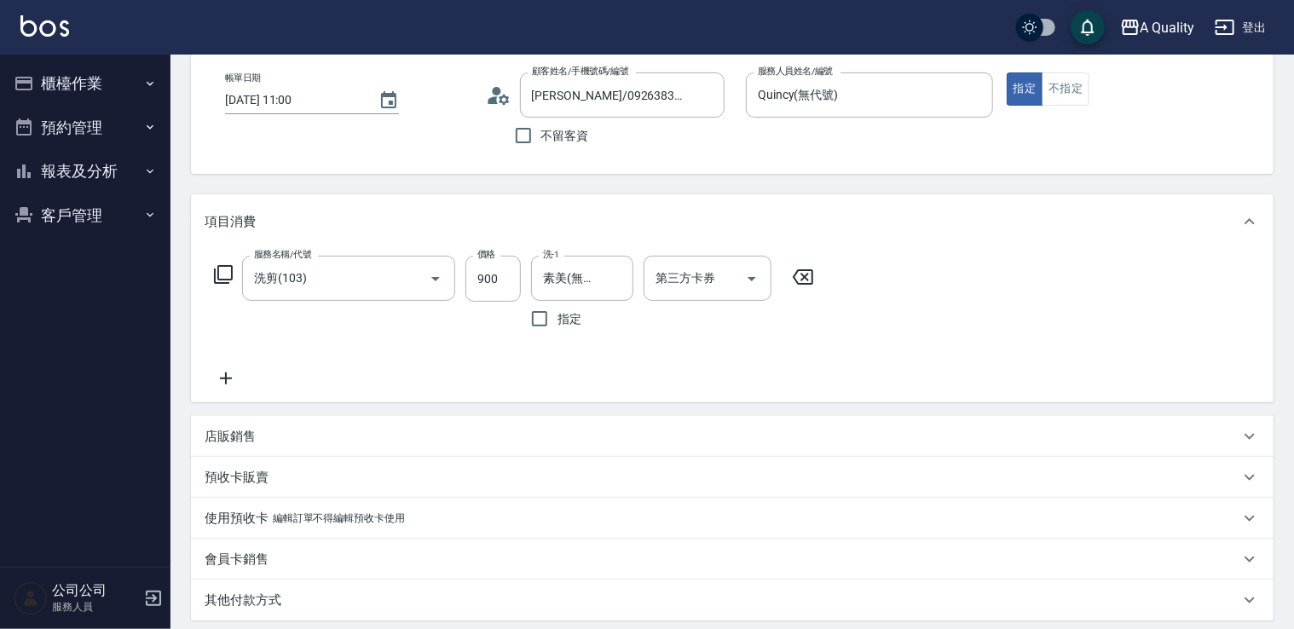
click at [833, 361] on div "服務名稱/代號 洗剪(103) 服務名稱/代號 價格 900 價格 洗-1 素美(無代號) 洗-1 指定 第三方卡券 第三方卡券" at bounding box center [732, 325] width 1082 height 153
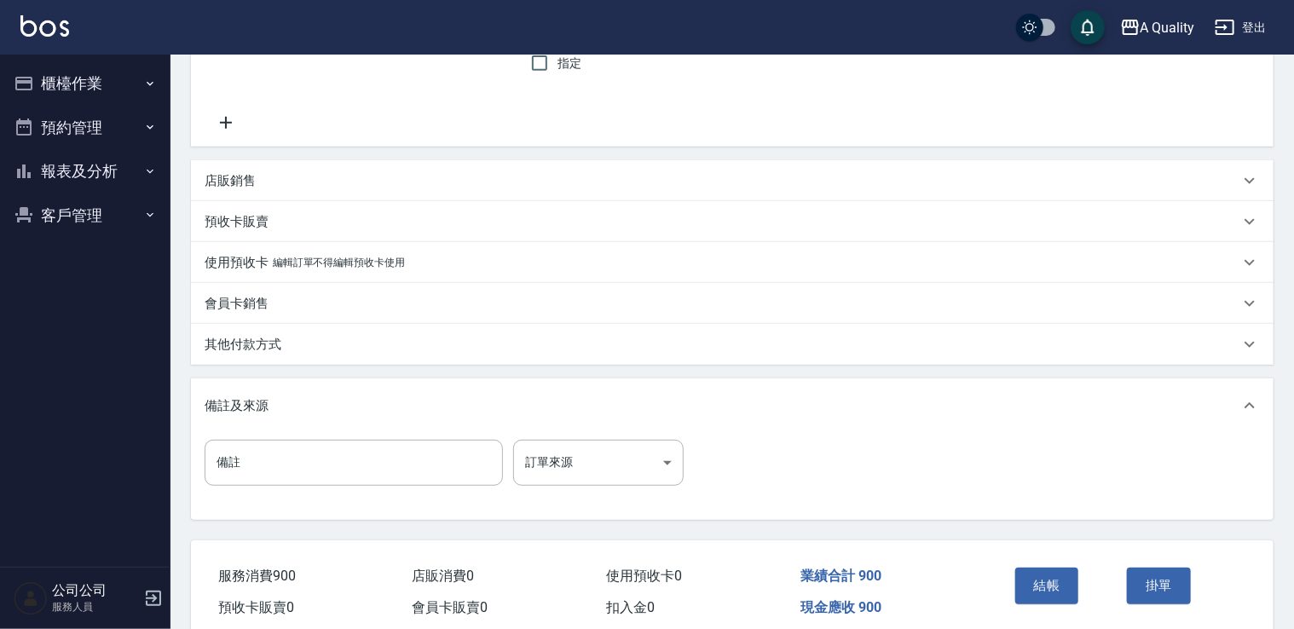
scroll to position [413, 0]
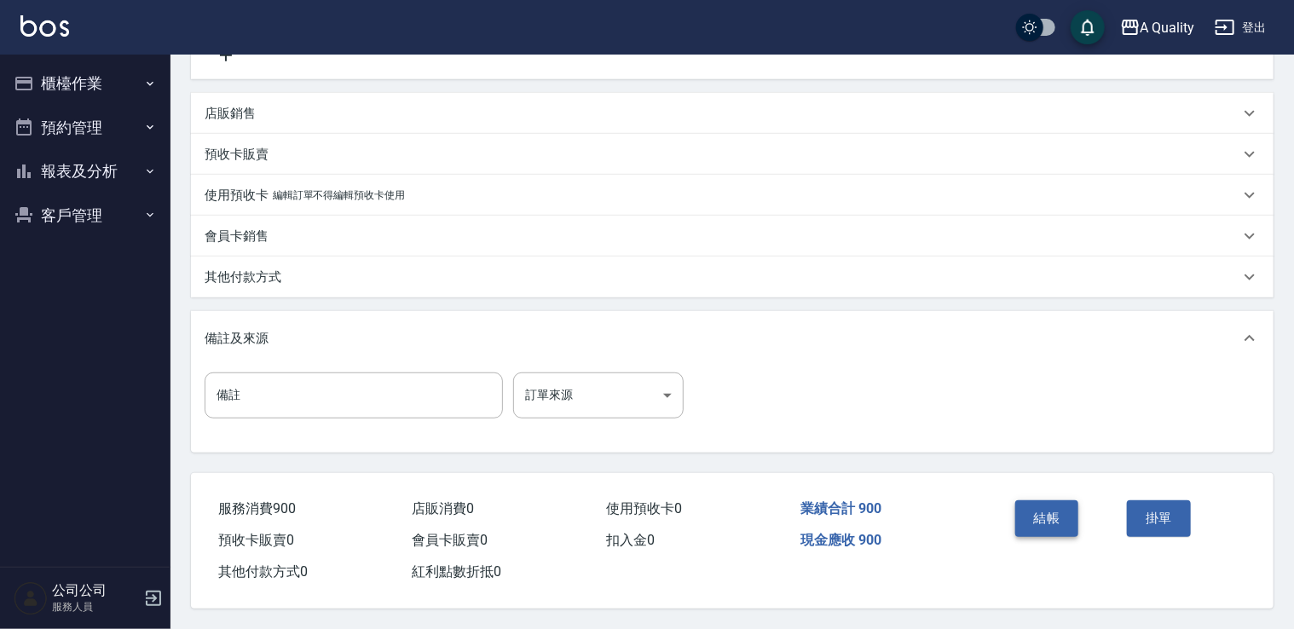
click at [1047, 503] on button "結帳" at bounding box center [1047, 518] width 64 height 36
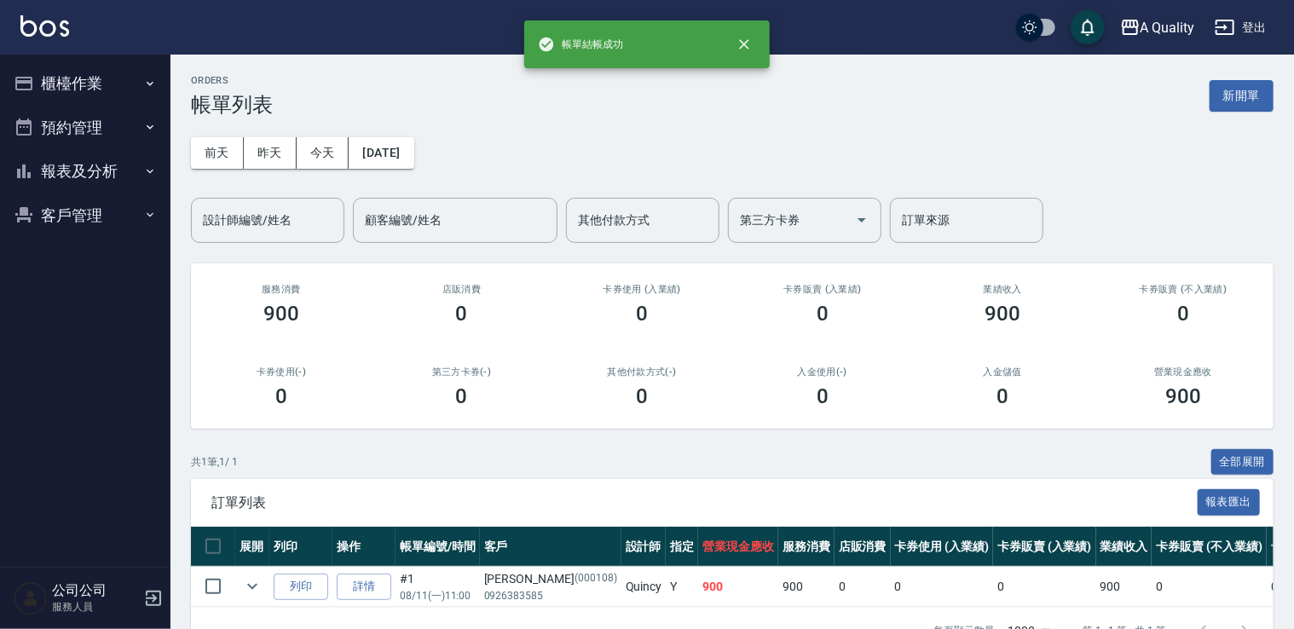
click at [100, 131] on button "預約管理" at bounding box center [85, 128] width 157 height 44
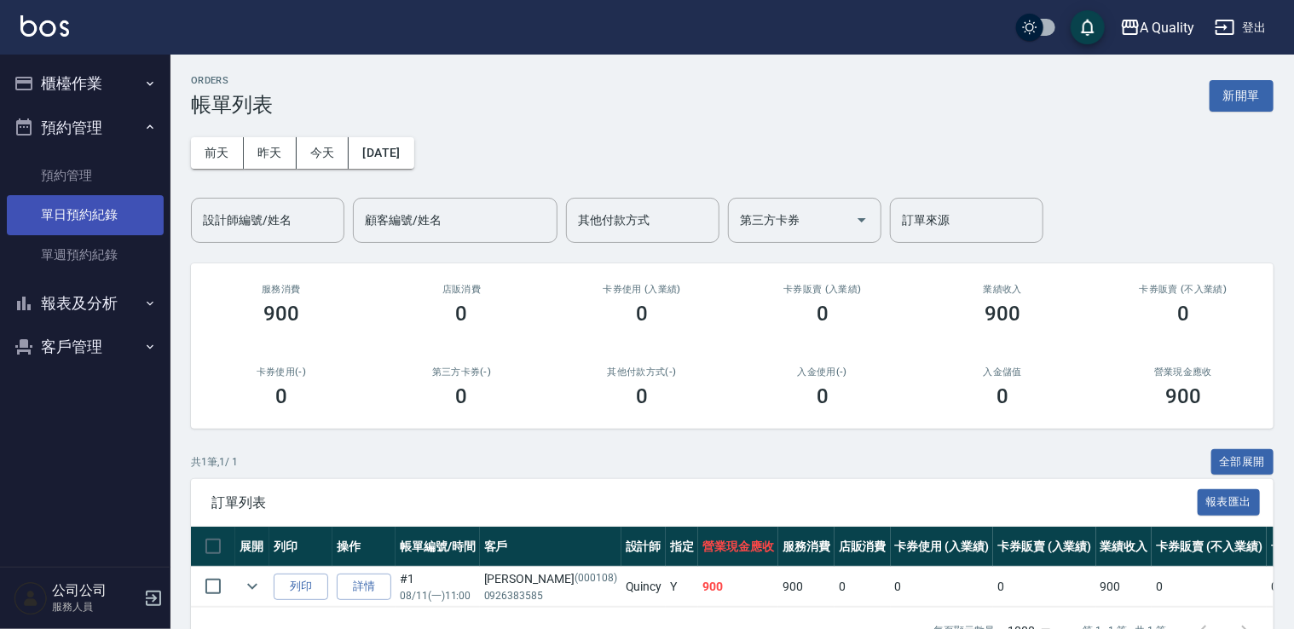
click at [87, 207] on link "單日預約紀錄" at bounding box center [85, 214] width 157 height 39
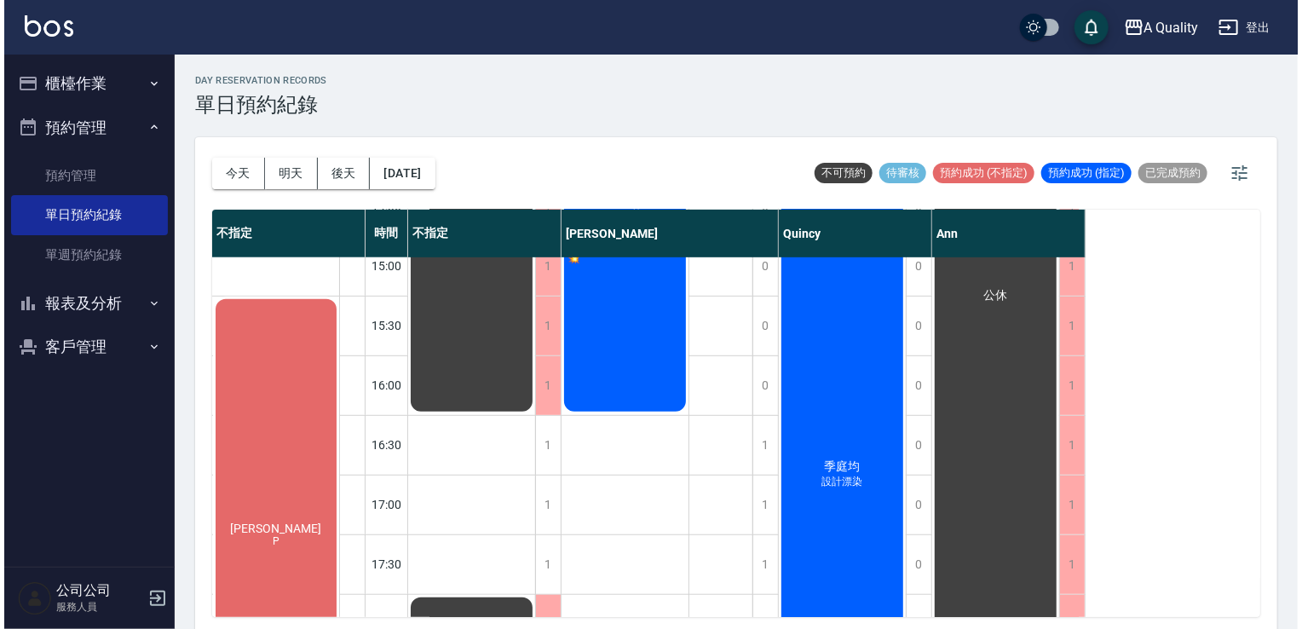
scroll to position [597, 0]
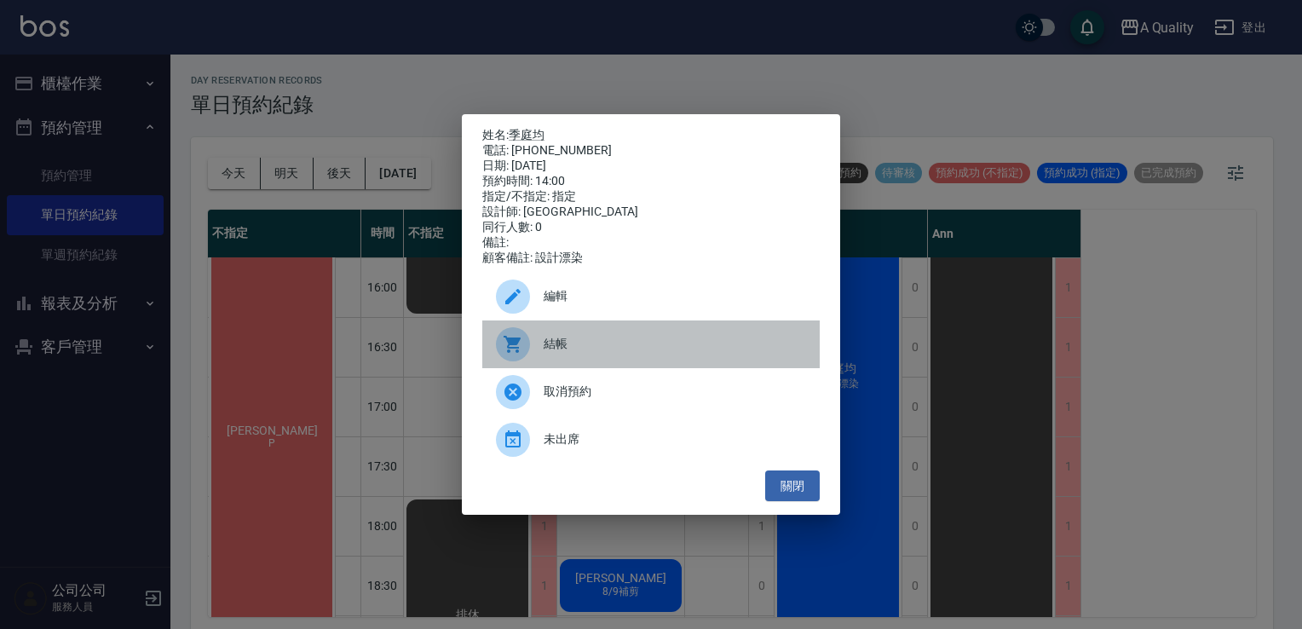
click at [552, 353] on span "結帳" at bounding box center [675, 344] width 262 height 18
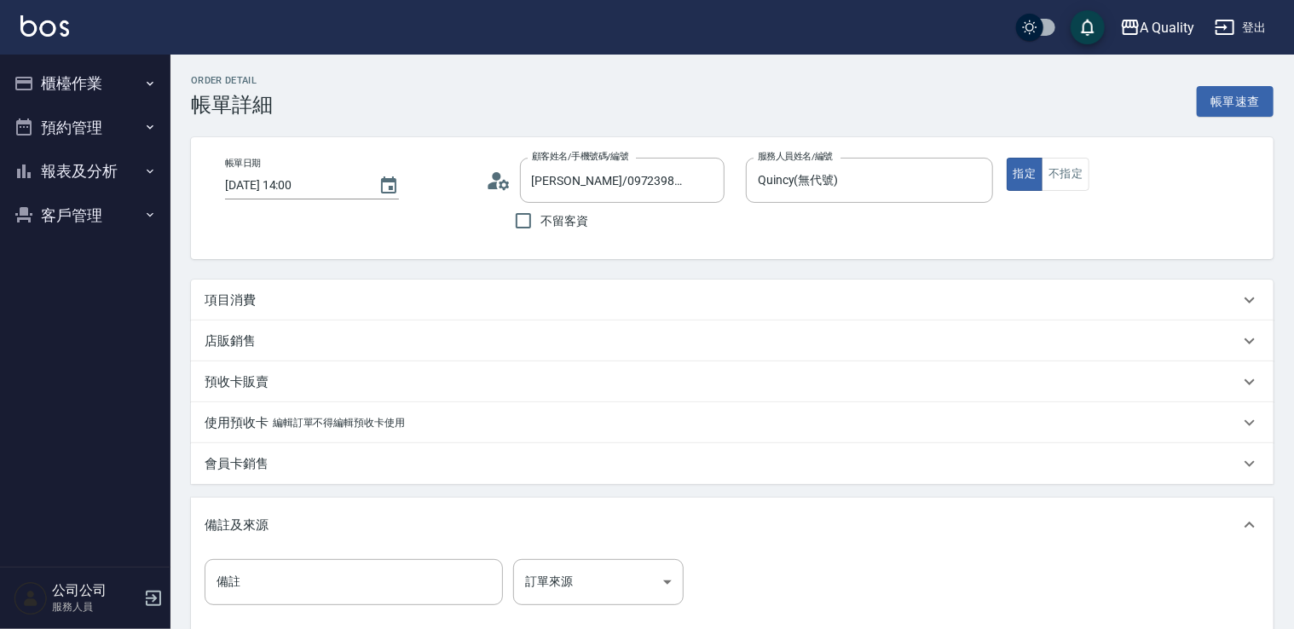
click at [244, 327] on div "店販銷售" at bounding box center [732, 340] width 1082 height 41
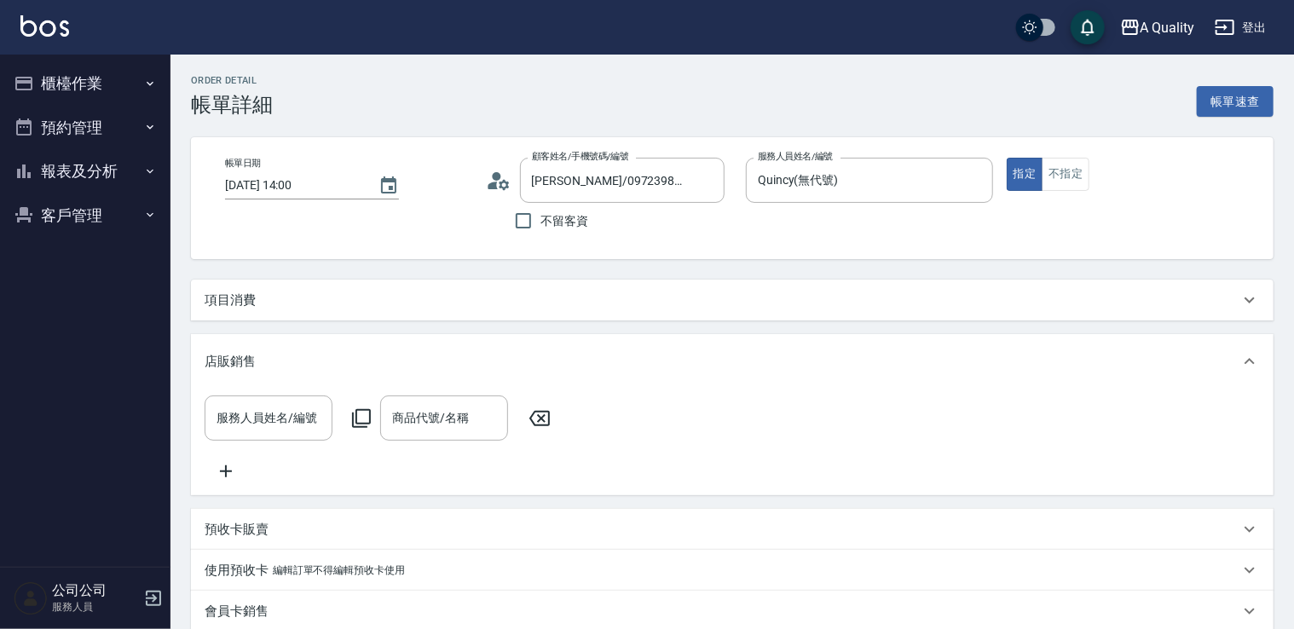
click at [251, 297] on p "項目消費" at bounding box center [230, 300] width 51 height 18
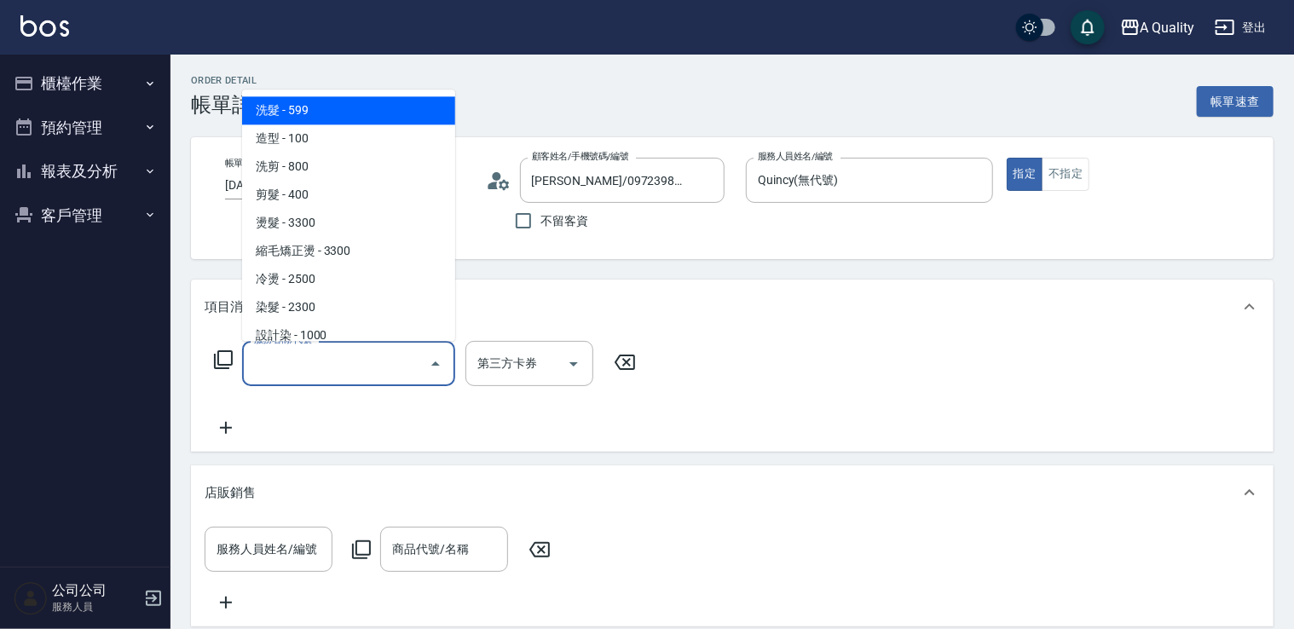
click at [285, 361] on input "服務名稱/代號" at bounding box center [336, 364] width 172 height 30
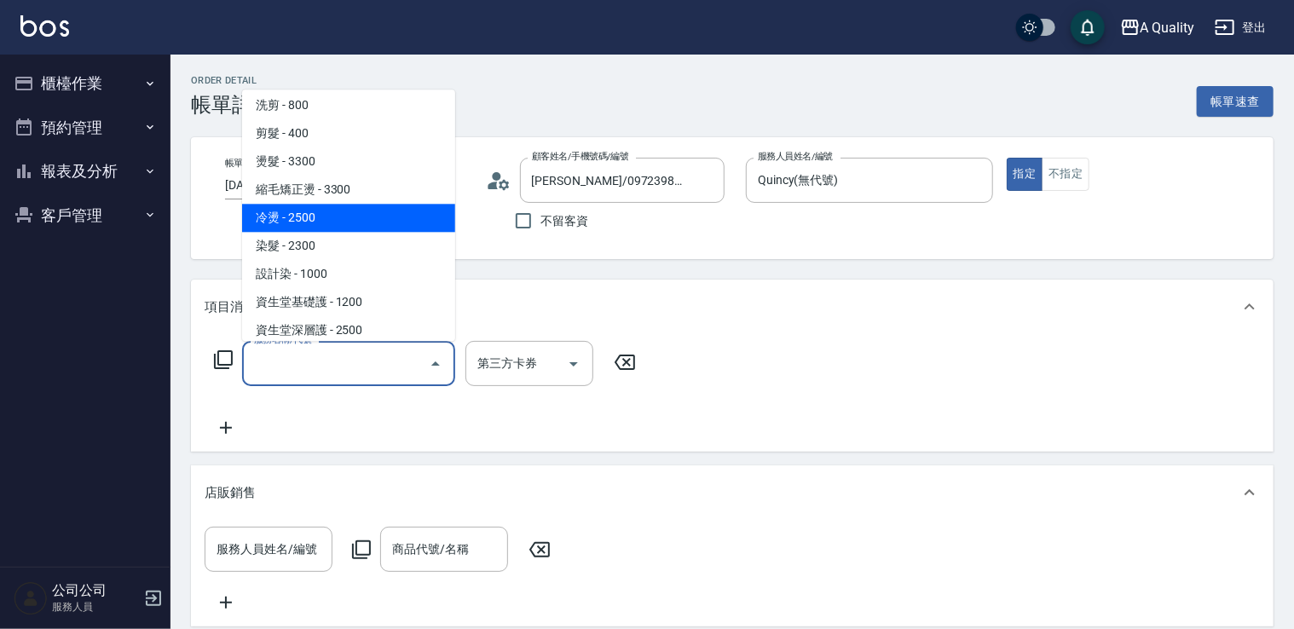
scroll to position [85, 0]
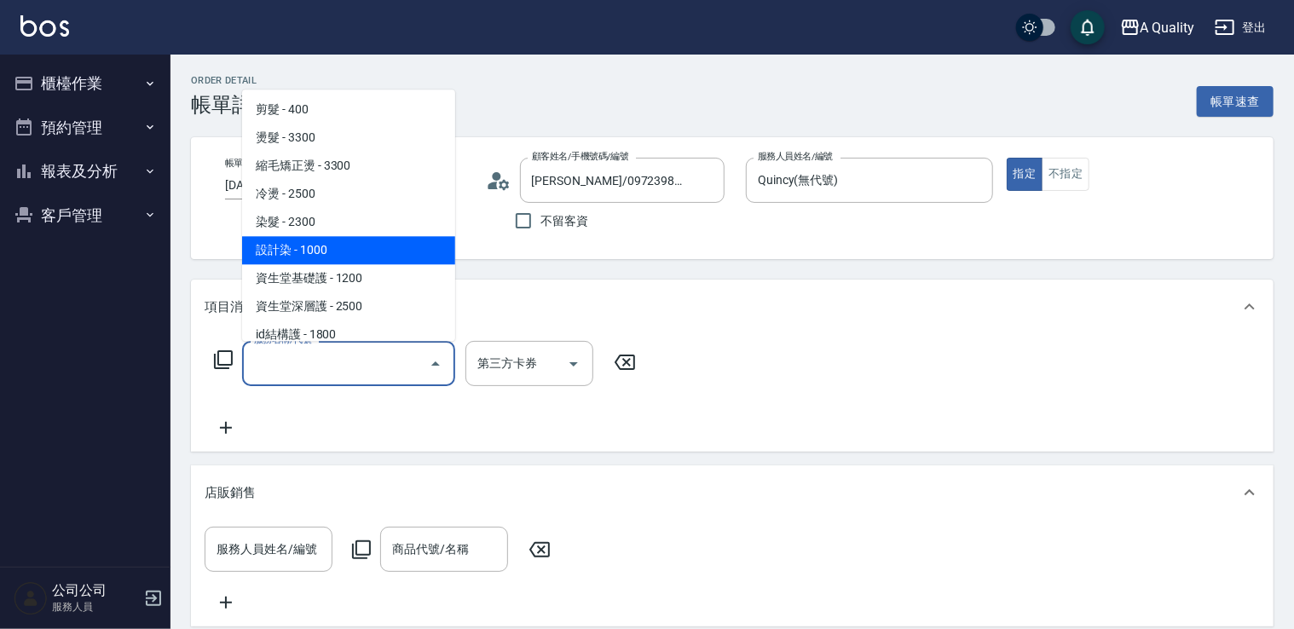
click at [324, 251] on span "設計染 - 1000" at bounding box center [348, 250] width 213 height 28
type input "設計染(402)"
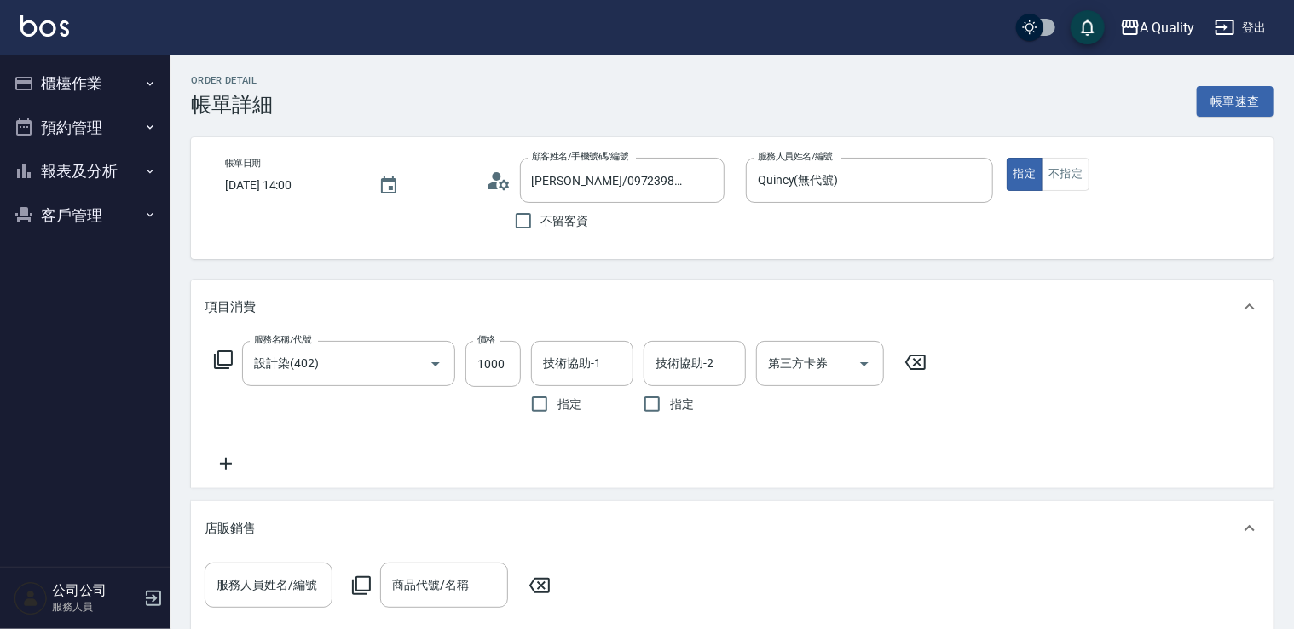
click at [491, 345] on label "價格" at bounding box center [486, 339] width 18 height 13
click at [491, 345] on input "1000" at bounding box center [492, 364] width 55 height 46
click at [491, 354] on input "1000" at bounding box center [492, 364] width 55 height 46
click at [511, 356] on input "10300" at bounding box center [492, 364] width 55 height 46
drag, startPoint x: 511, startPoint y: 356, endPoint x: 501, endPoint y: 365, distance: 13.3
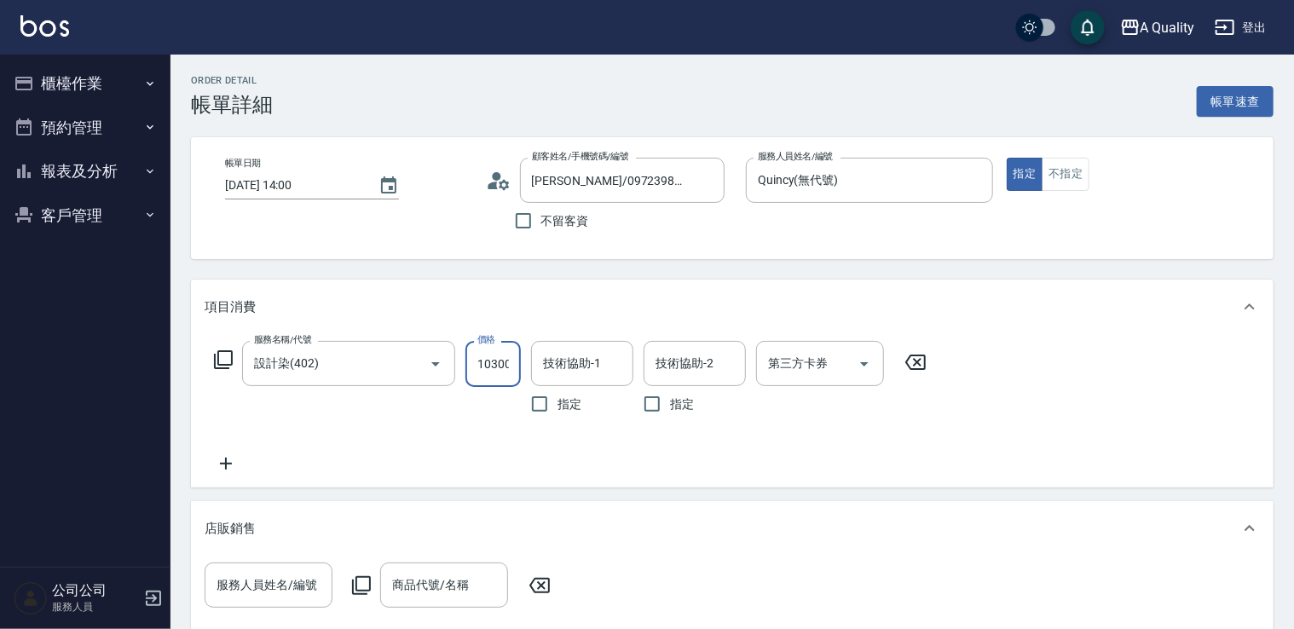
click at [510, 358] on input "10300" at bounding box center [492, 364] width 55 height 46
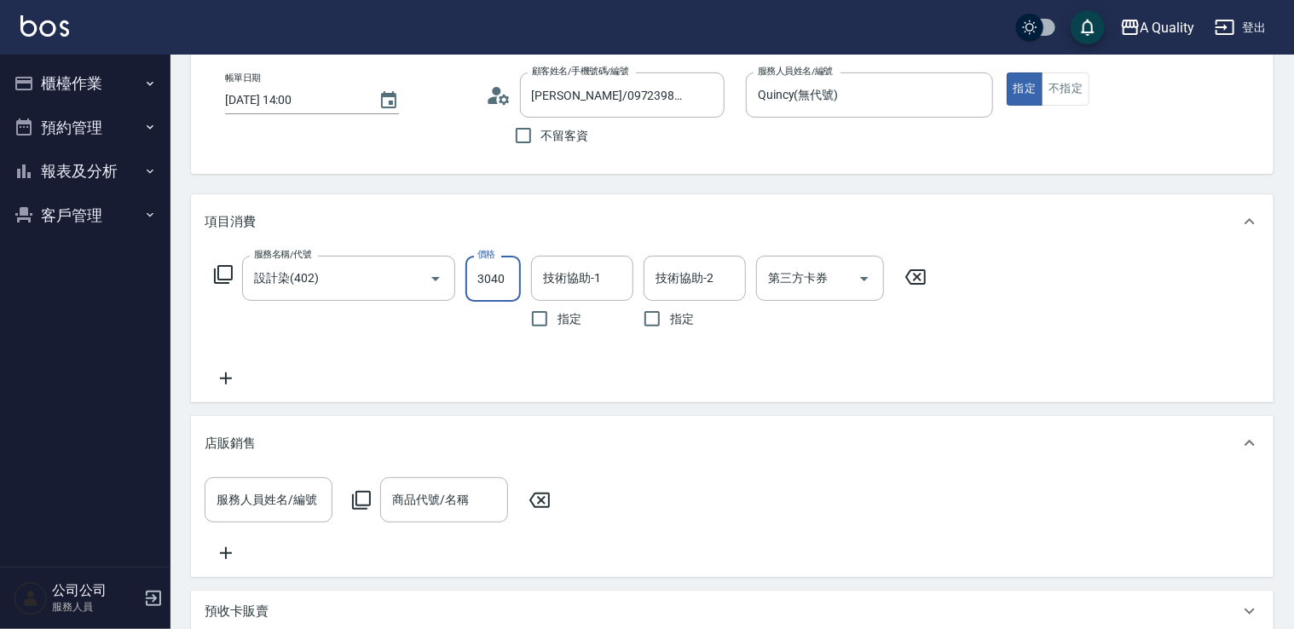
type input "3040"
click at [949, 343] on div "服務名稱/代號 設計染(402) 服務名稱/代號 價格 3040 價格 技術協助-1 技術協助-1 指定 技術協助-2 技術協助-2 指定 第三方卡券 第三方…" at bounding box center [732, 325] width 1082 height 153
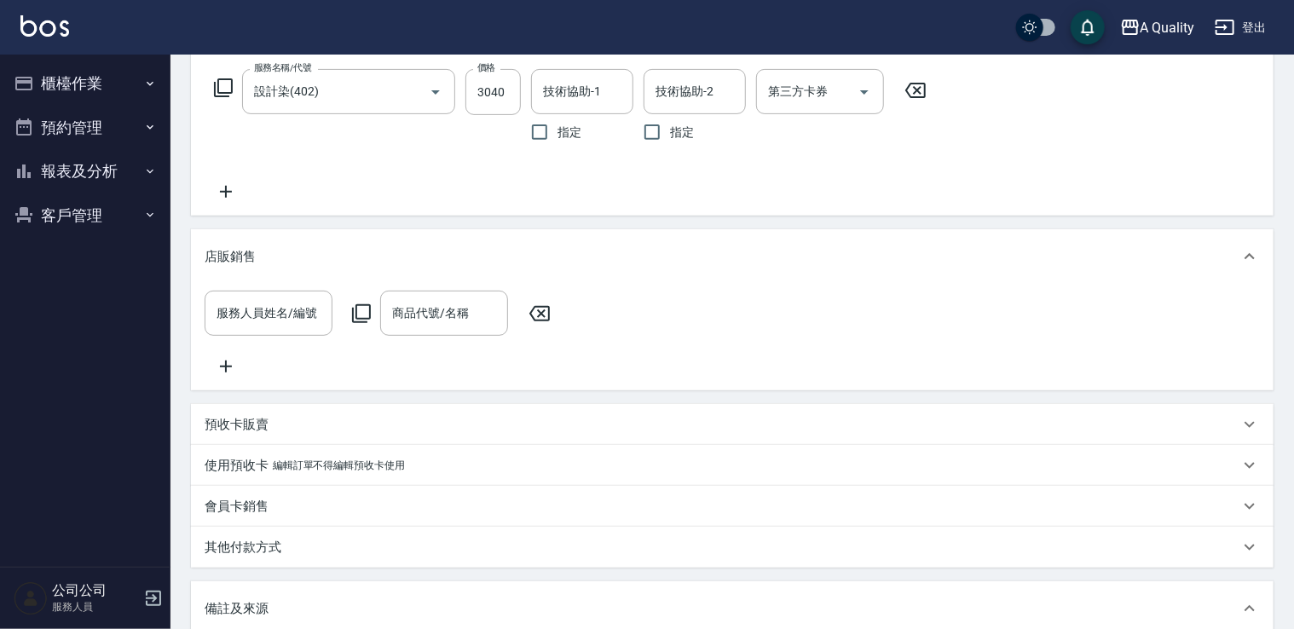
scroll to position [219, 0]
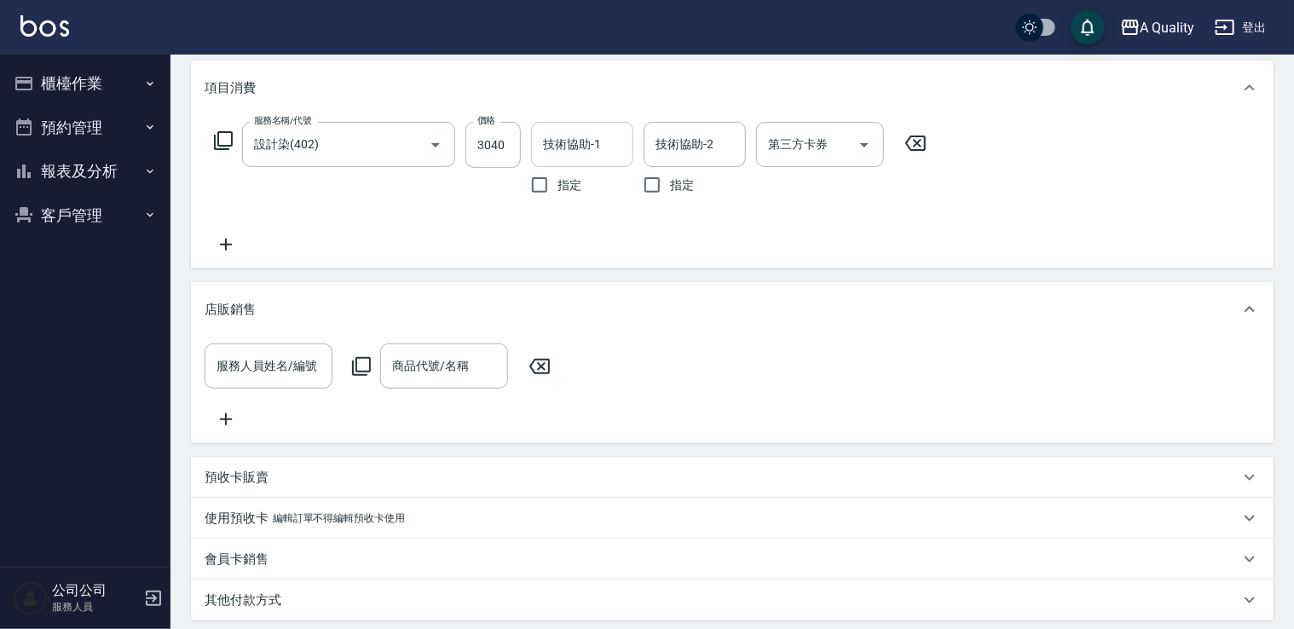
click at [598, 154] on input "技術協助-1" at bounding box center [582, 145] width 87 height 30
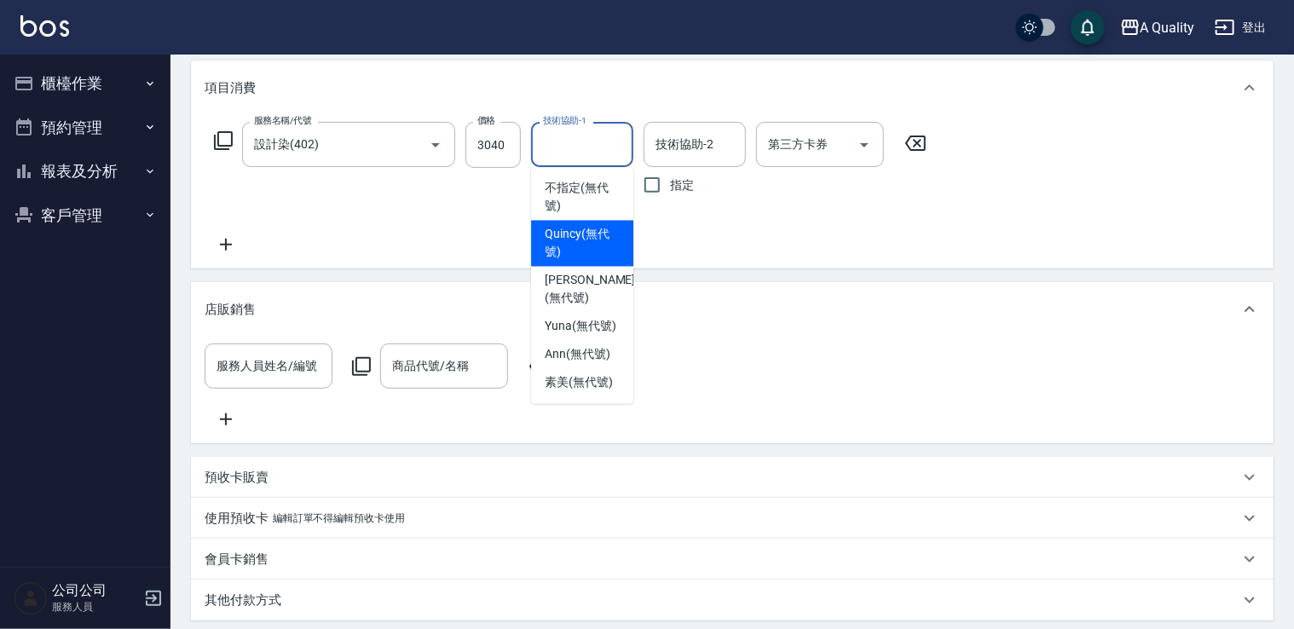
click at [618, 244] on span "Quincy (無代號)" at bounding box center [582, 244] width 75 height 36
type input "Quincy(無代號)"
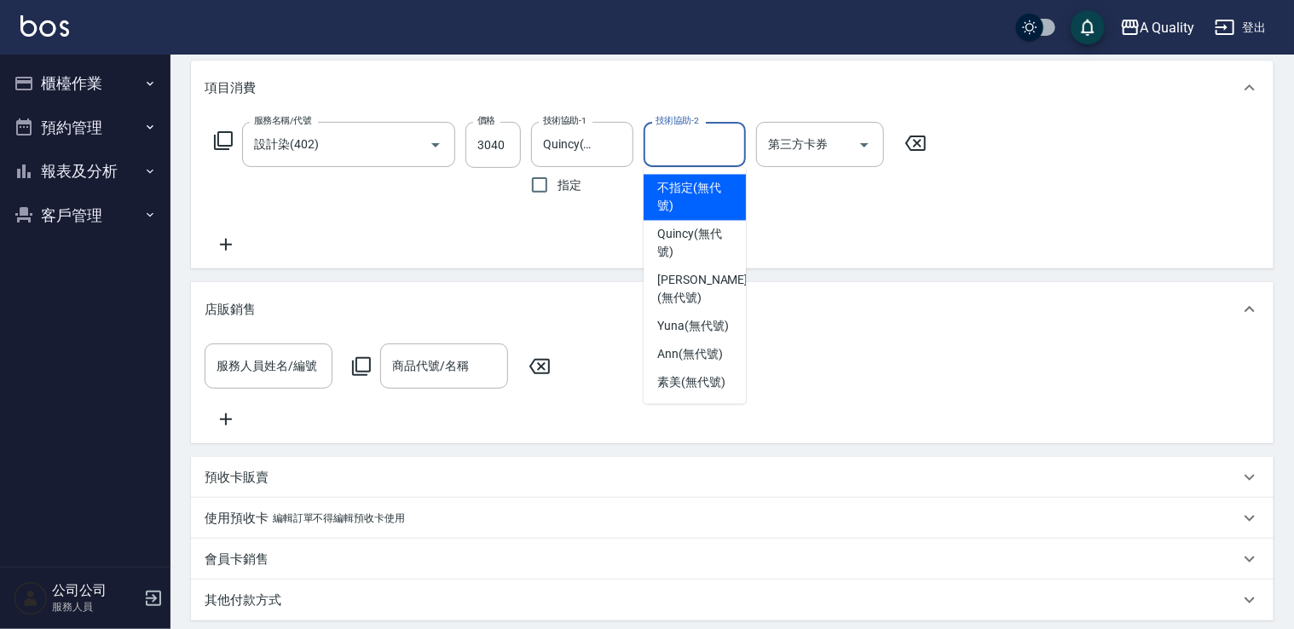
click at [663, 147] on input "技術協助-2" at bounding box center [694, 145] width 87 height 30
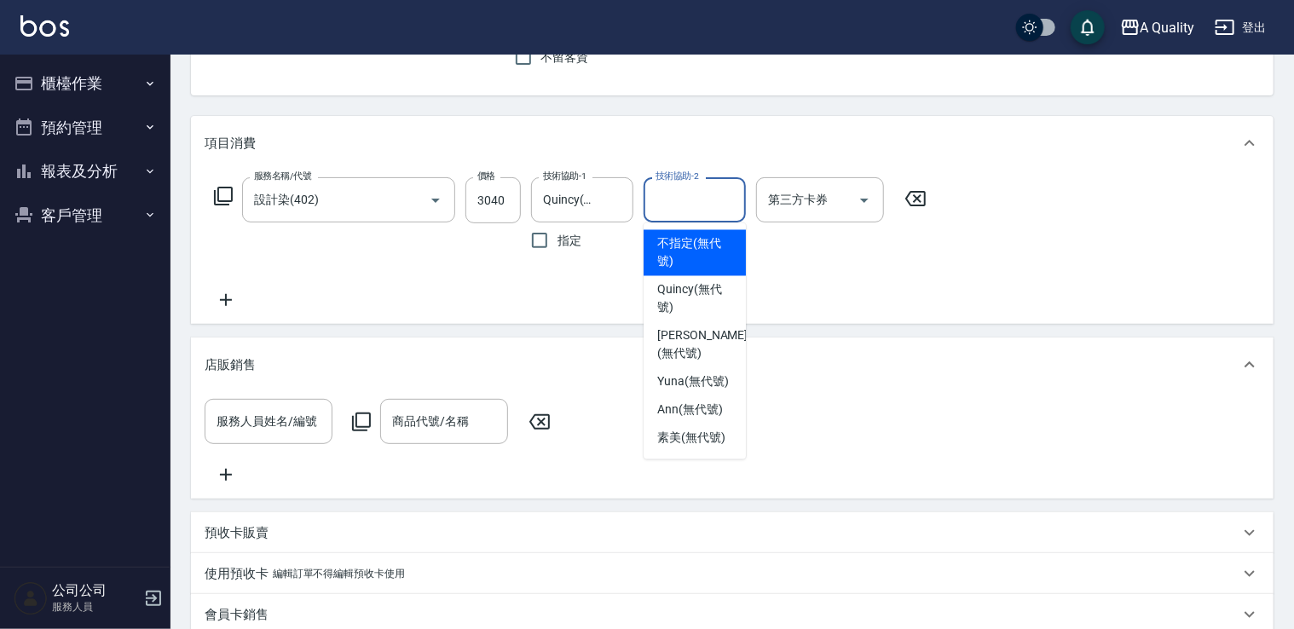
scroll to position [134, 0]
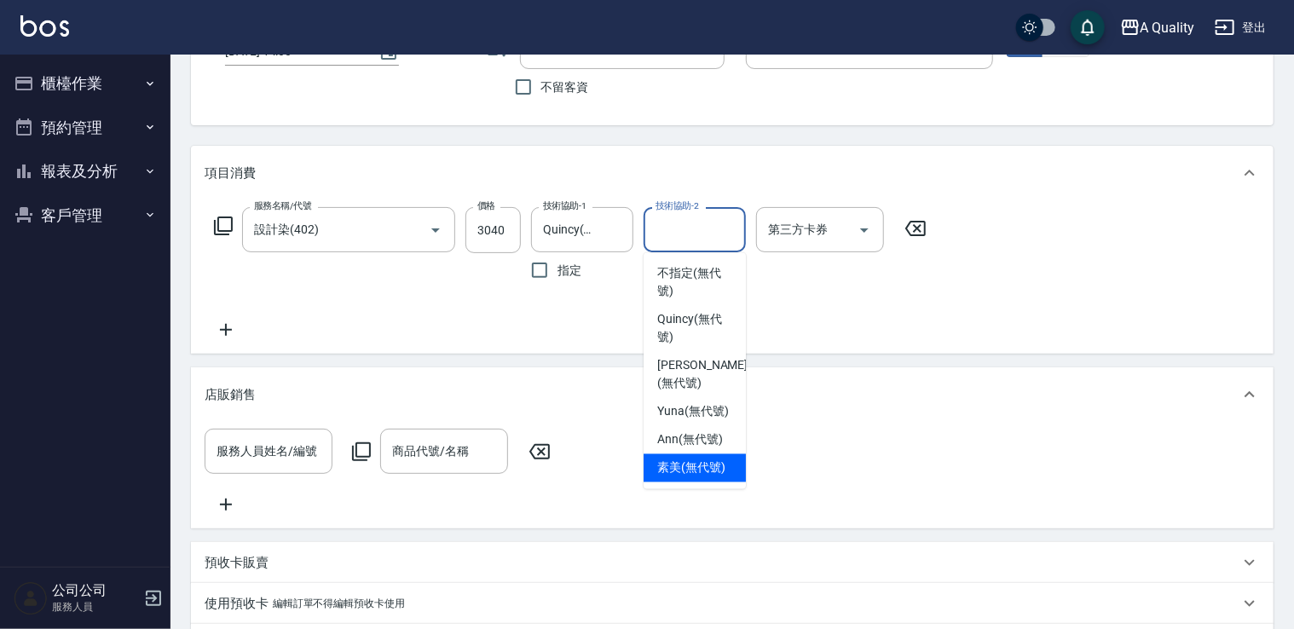
drag, startPoint x: 719, startPoint y: 456, endPoint x: 747, endPoint y: 450, distance: 27.9
click at [723, 455] on div "素美 (無代號)" at bounding box center [694, 468] width 102 height 28
type input "素美(無代號)"
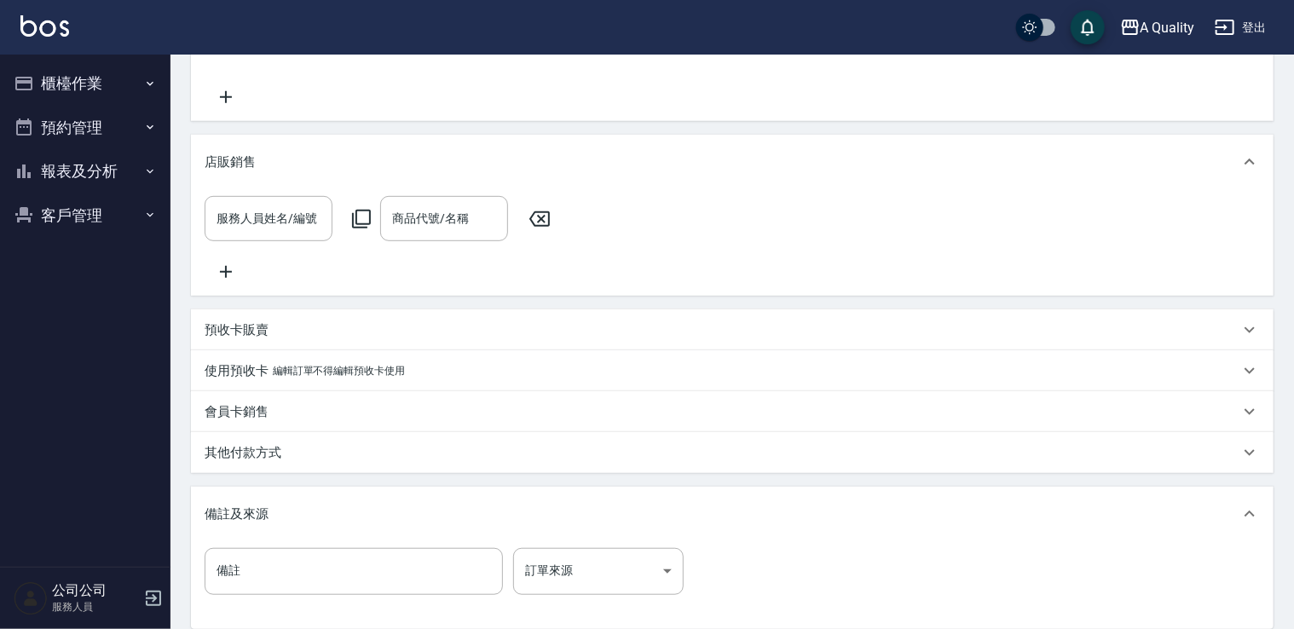
scroll to position [560, 0]
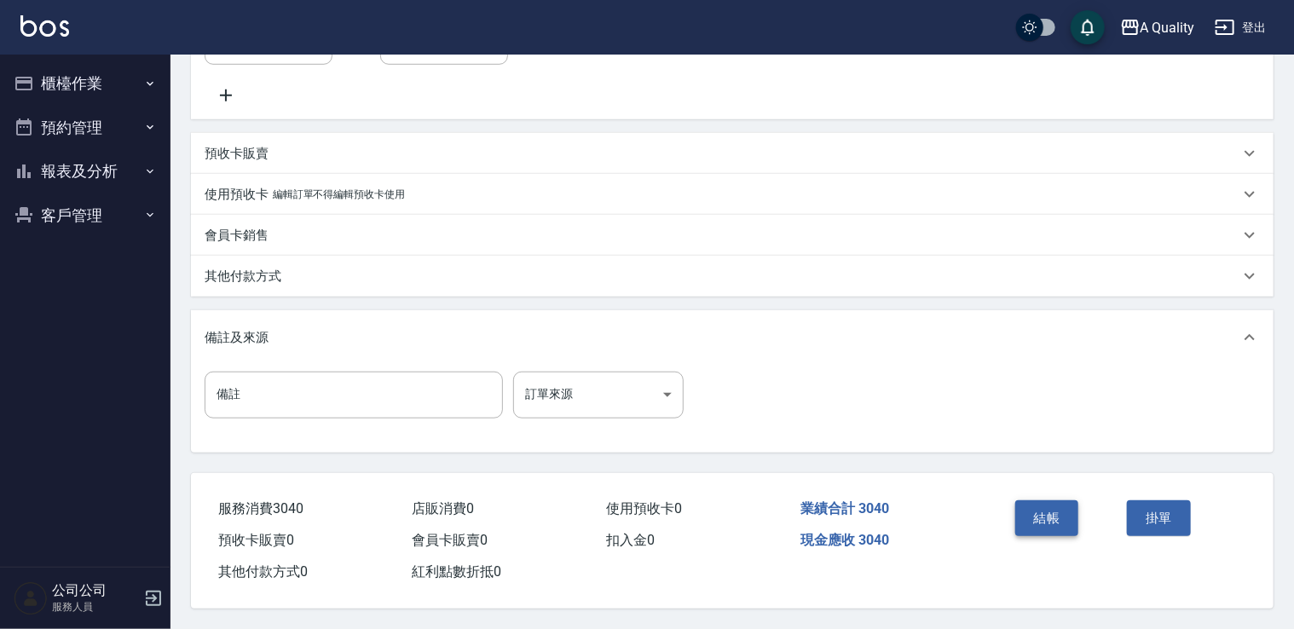
click at [1030, 501] on button "結帳" at bounding box center [1047, 518] width 64 height 36
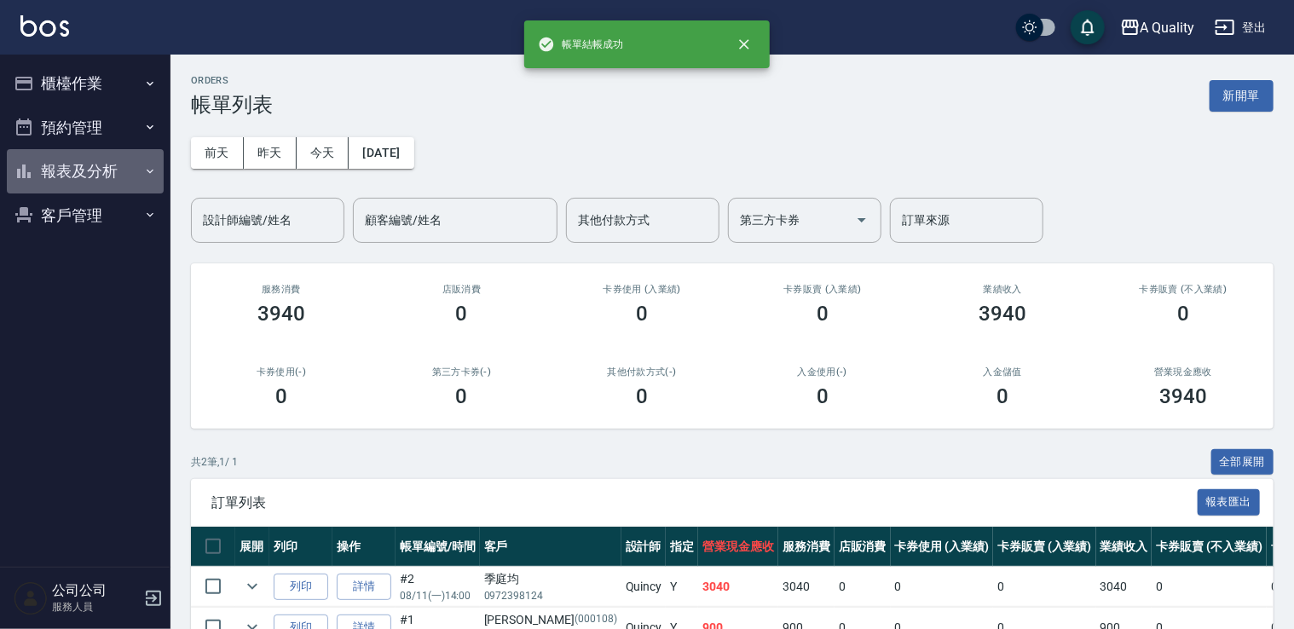
click at [66, 159] on button "報表及分析" at bounding box center [85, 171] width 157 height 44
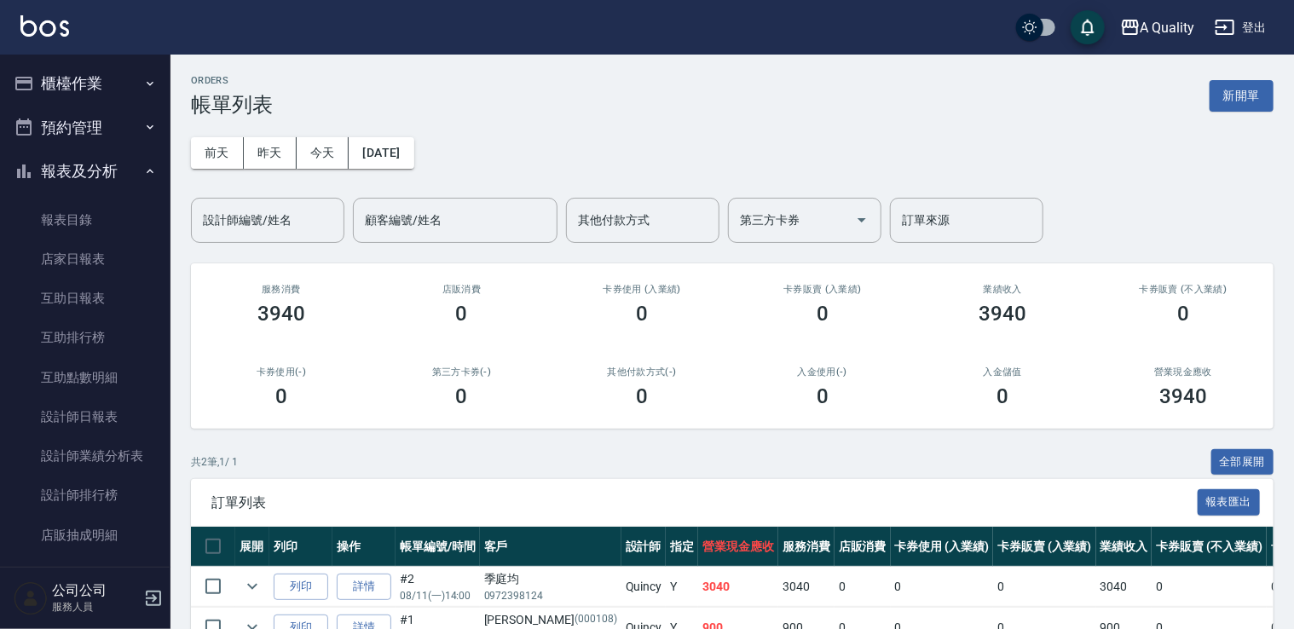
click at [70, 120] on button "預約管理" at bounding box center [85, 128] width 157 height 44
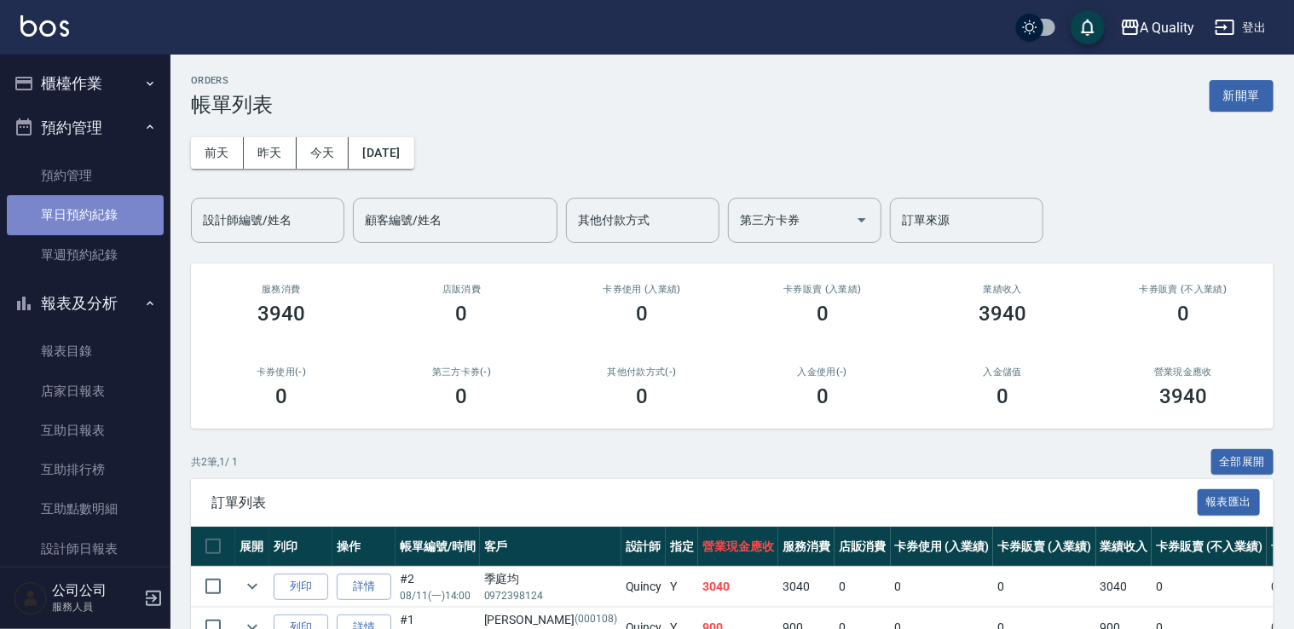
click at [85, 216] on link "單日預約紀錄" at bounding box center [85, 214] width 157 height 39
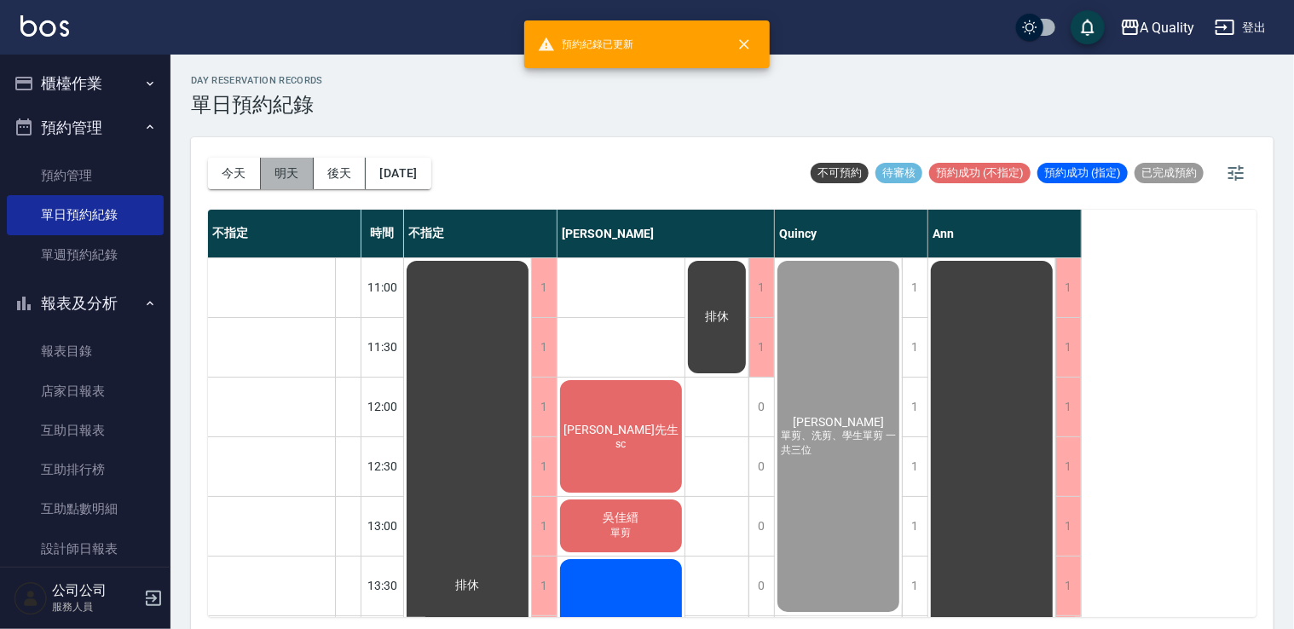
click at [288, 178] on button "明天" at bounding box center [287, 174] width 53 height 32
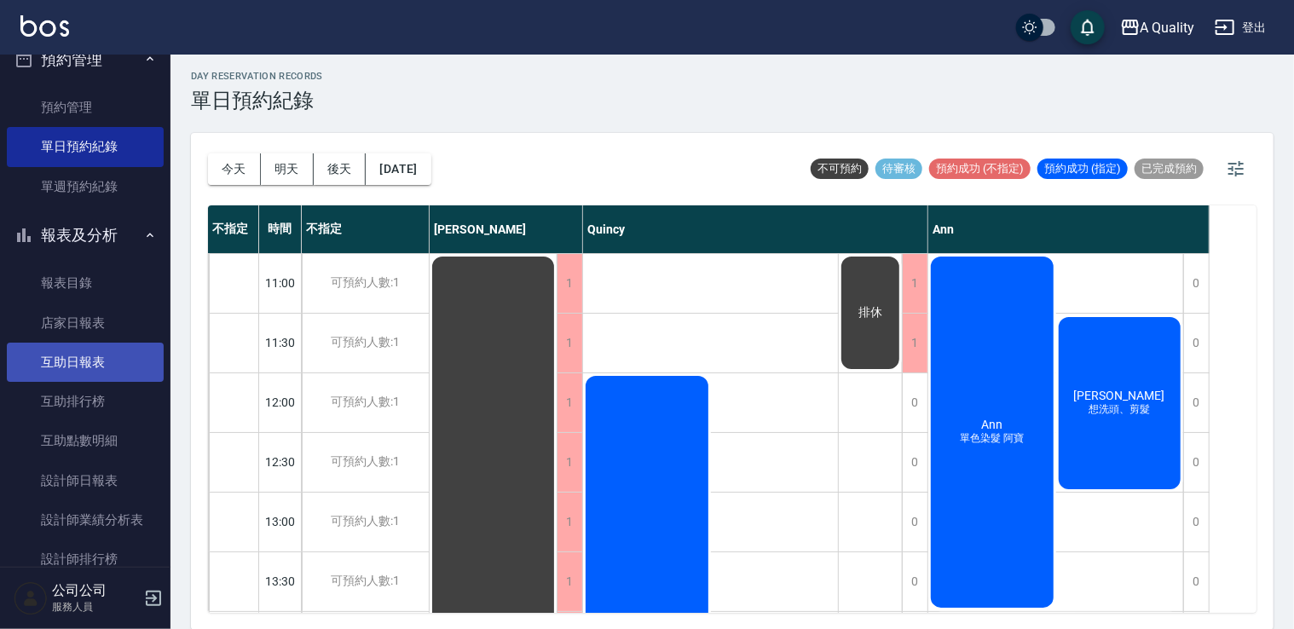
scroll to position [85, 0]
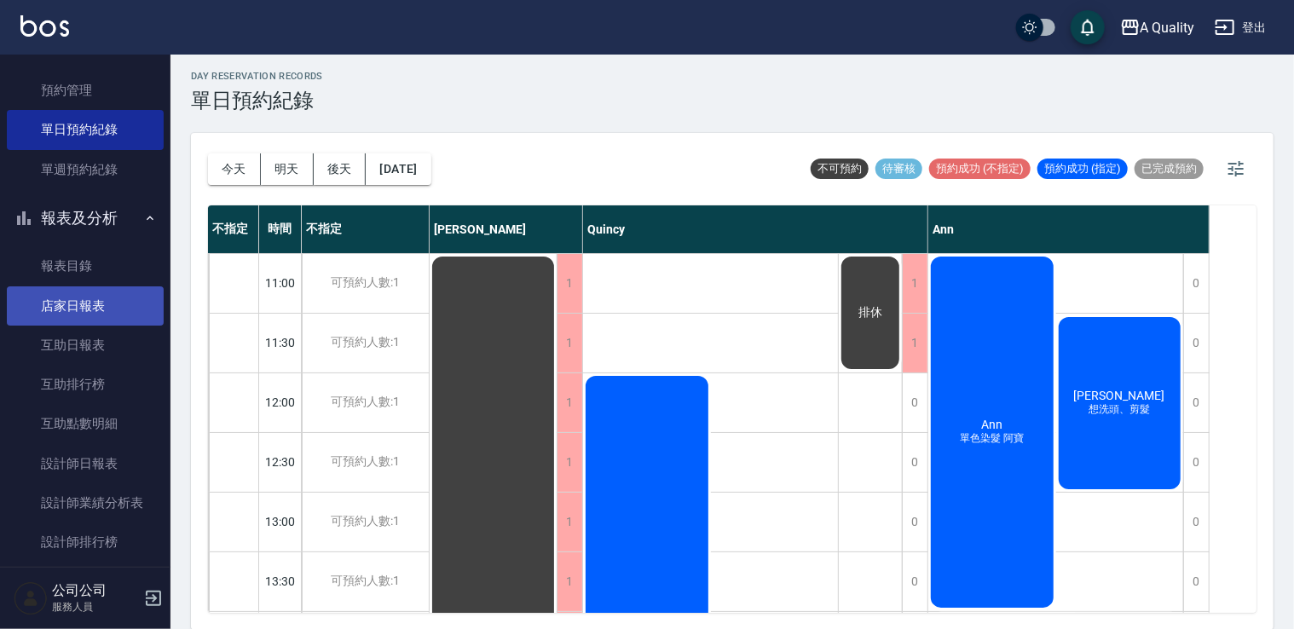
click at [88, 304] on link "店家日報表" at bounding box center [85, 305] width 157 height 39
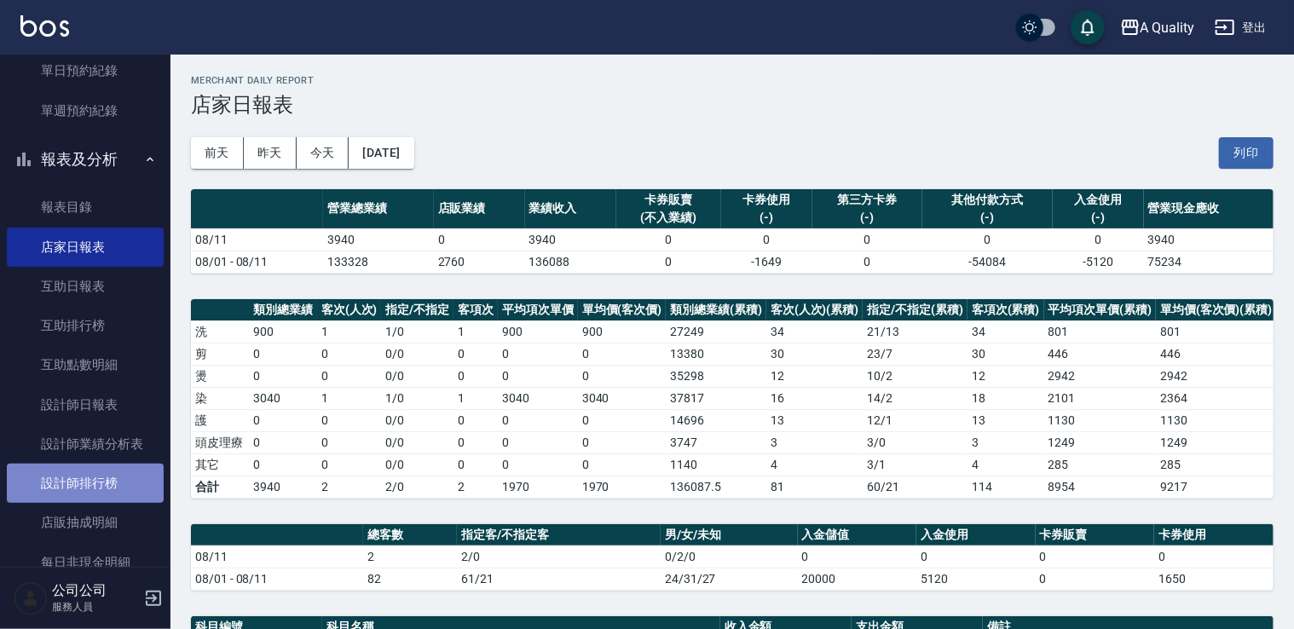
click at [91, 482] on link "設計師排行榜" at bounding box center [85, 483] width 157 height 39
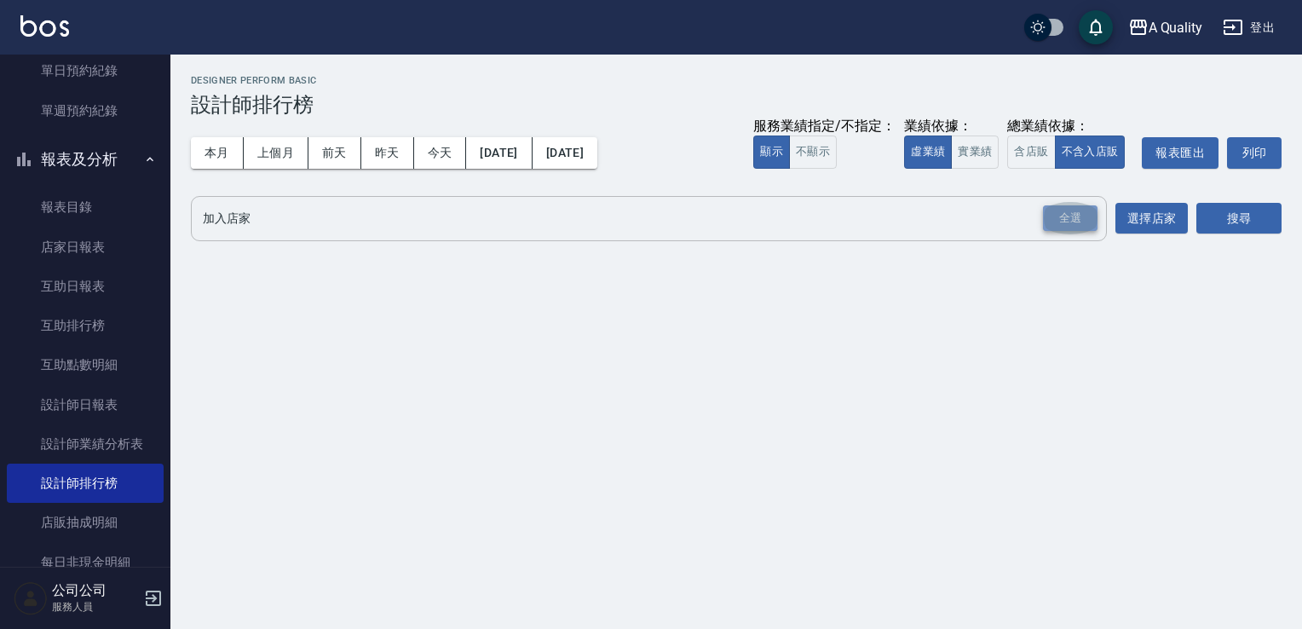
click at [1063, 212] on div "全選" at bounding box center [1070, 218] width 55 height 26
click at [1243, 235] on div "搜尋" at bounding box center [1239, 220] width 85 height 48
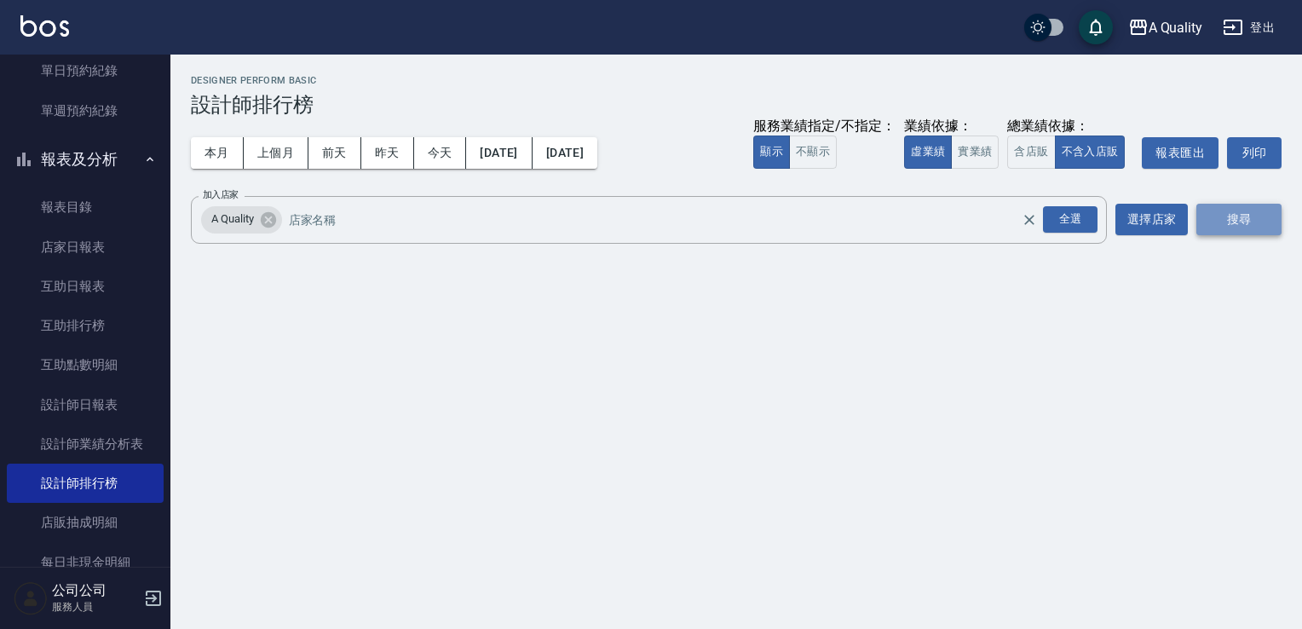
click at [1245, 230] on button "搜尋" at bounding box center [1239, 220] width 85 height 32
